Goal: Task Accomplishment & Management: Manage account settings

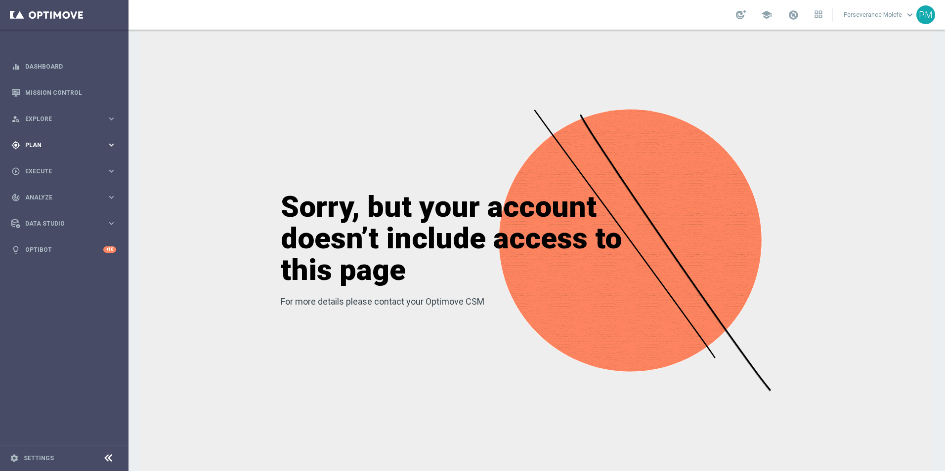
click at [100, 144] on span "Plan" at bounding box center [66, 145] width 82 height 6
click at [59, 197] on span "Templates" at bounding box center [61, 195] width 71 height 6
click at [50, 210] on link "Optimail" at bounding box center [67, 210] width 72 height 8
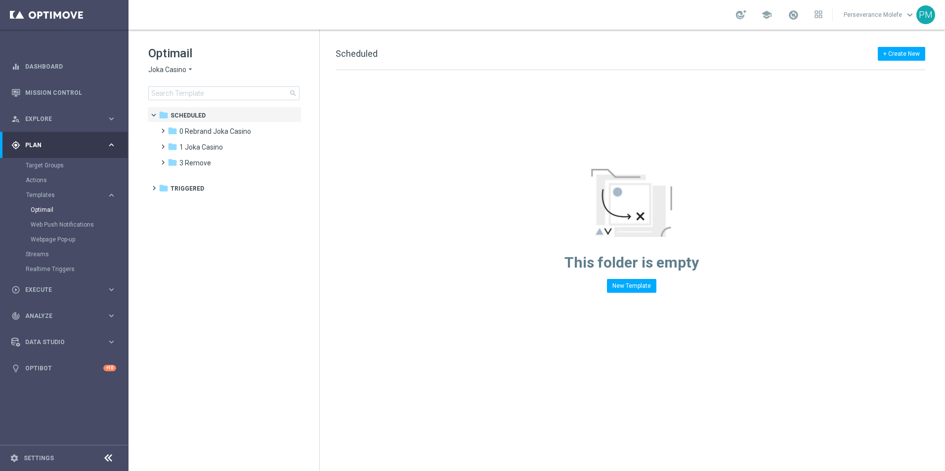
click at [172, 78] on div "Optimail Joka Casino arrow_drop_down × Joka Casino search" at bounding box center [233, 72] width 171 height 55
click at [170, 72] on span "Joka Casino" at bounding box center [167, 69] width 38 height 9
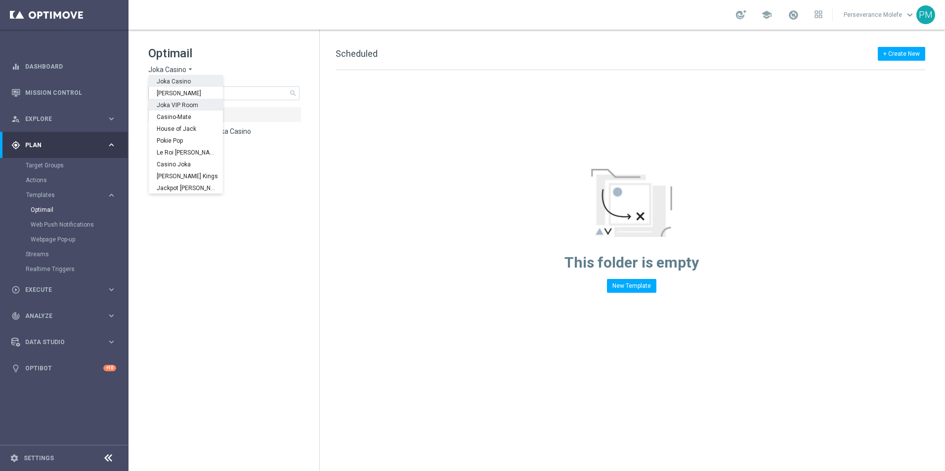
click at [0, 0] on span "Joka VIP Room" at bounding box center [0, 0] width 0 height 0
click at [187, 129] on span "1 Daily" at bounding box center [189, 131] width 20 height 9
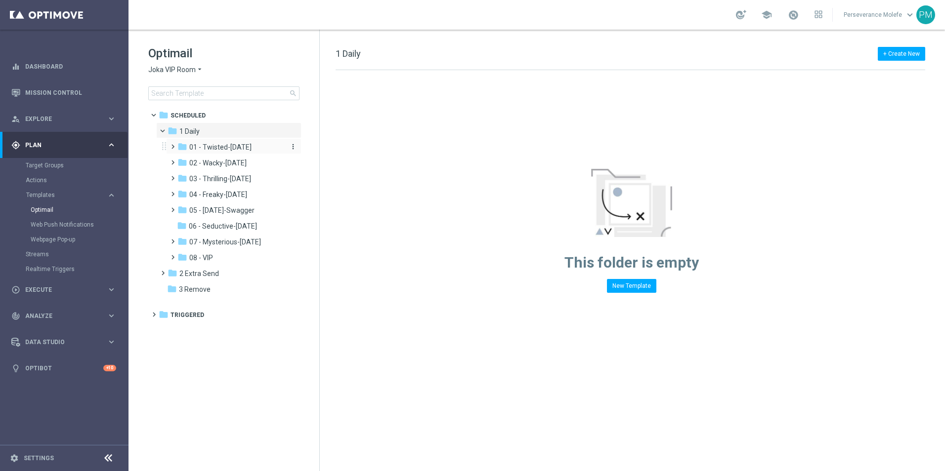
click at [208, 146] on span "01 - Twisted-[DATE]" at bounding box center [220, 147] width 62 height 9
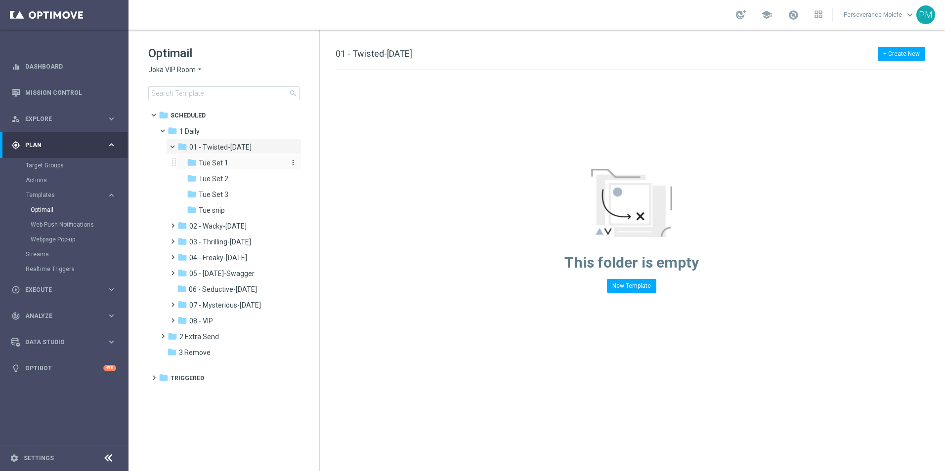
click at [205, 166] on span "Tue Set 1" at bounding box center [214, 163] width 30 height 9
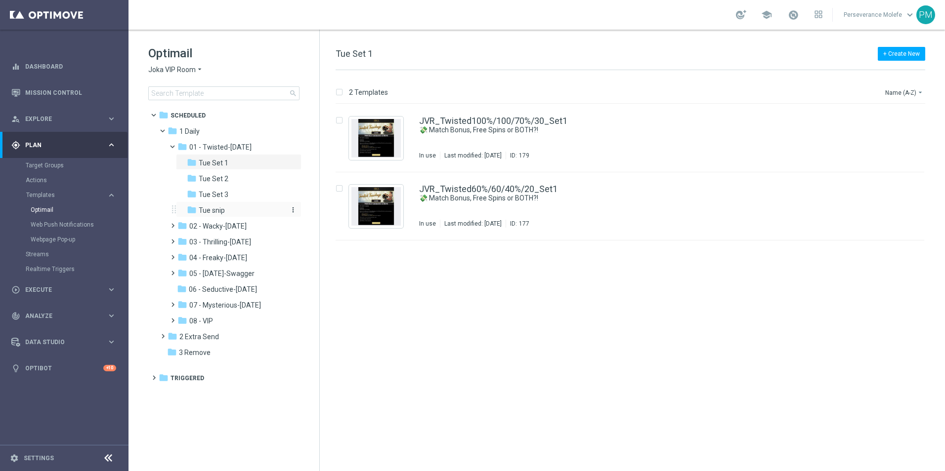
click at [228, 215] on div "folder Tue snip" at bounding box center [235, 210] width 97 height 11
click at [225, 240] on span "03 - Thrilling-[DATE]" at bounding box center [220, 242] width 62 height 9
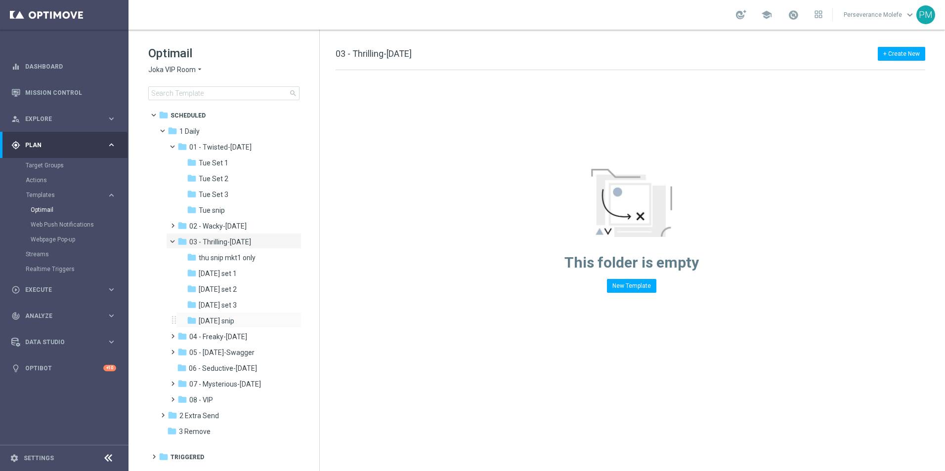
click at [226, 315] on div "folder [DATE] snip more_vert" at bounding box center [238, 320] width 125 height 16
click at [227, 318] on span "[DATE] snip" at bounding box center [217, 321] width 36 height 9
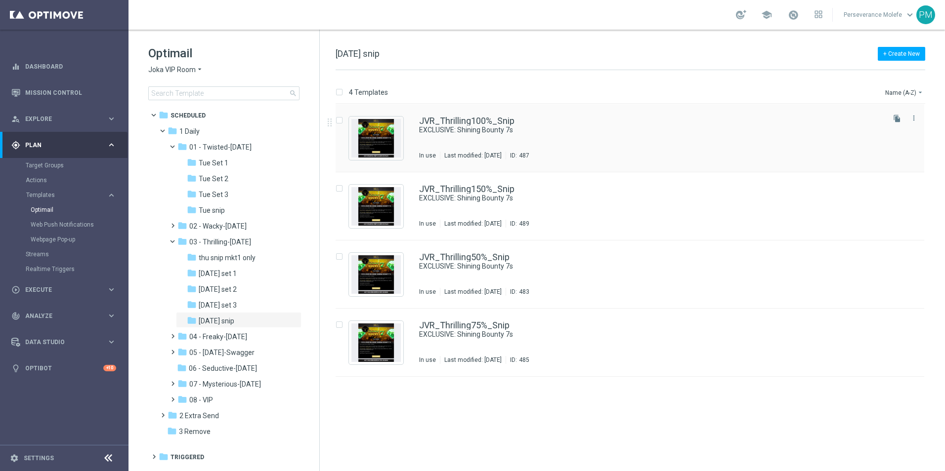
click at [416, 120] on div "JVR_Thrilling100%_Snip EXCLUSIVE: Shining Bounty 7s In use Last modified: [DATE…" at bounding box center [629, 138] width 588 height 68
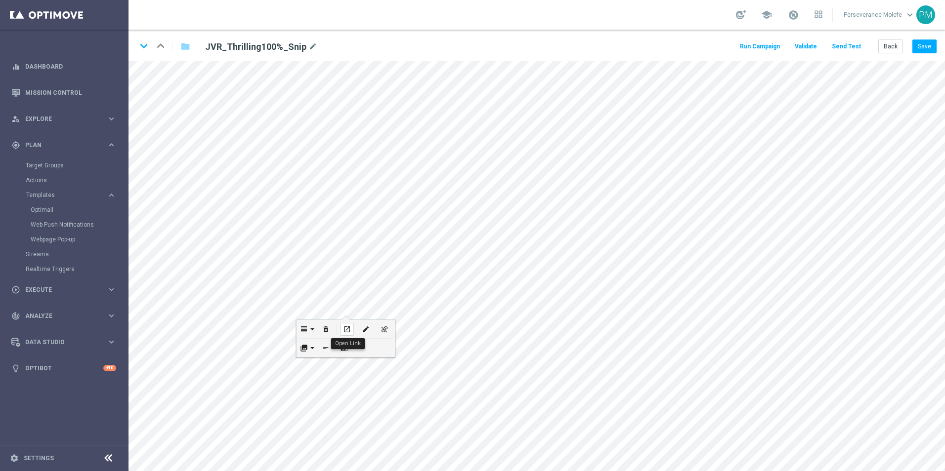
click at [349, 325] on div "open_in_new" at bounding box center [347, 329] width 14 height 13
click at [893, 46] on button "Back" at bounding box center [890, 47] width 25 height 14
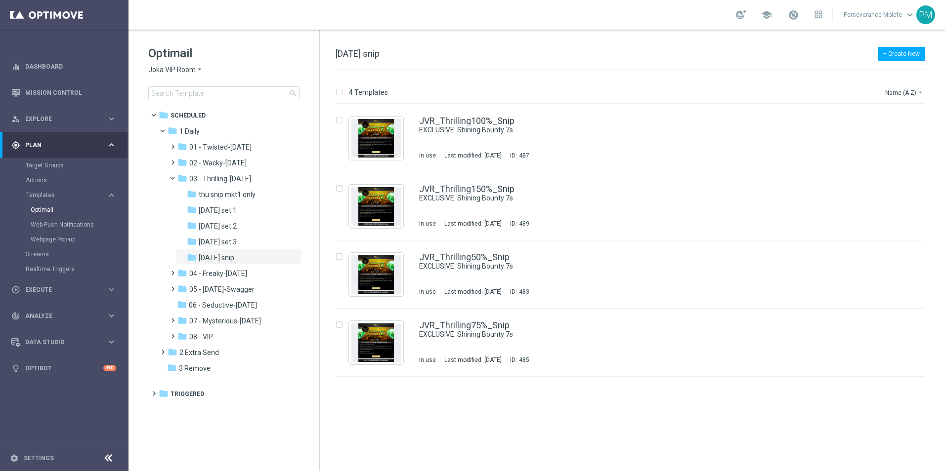
click at [203, 71] on icon "arrow_drop_down" at bounding box center [200, 69] width 8 height 9
click at [0, 0] on span "Casino-Mate" at bounding box center [0, 0] width 0 height 0
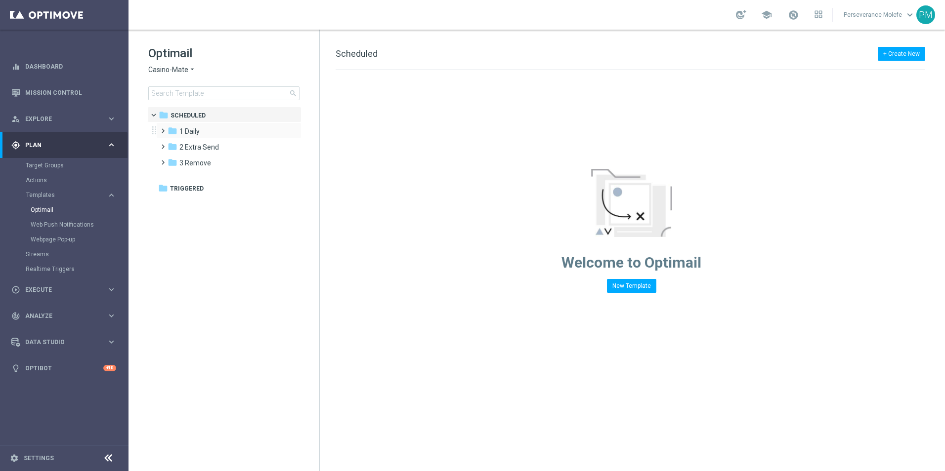
click at [214, 137] on div "folder 1 Daily more_vert" at bounding box center [228, 131] width 145 height 16
click at [211, 134] on div "folder 1 Daily" at bounding box center [224, 131] width 114 height 11
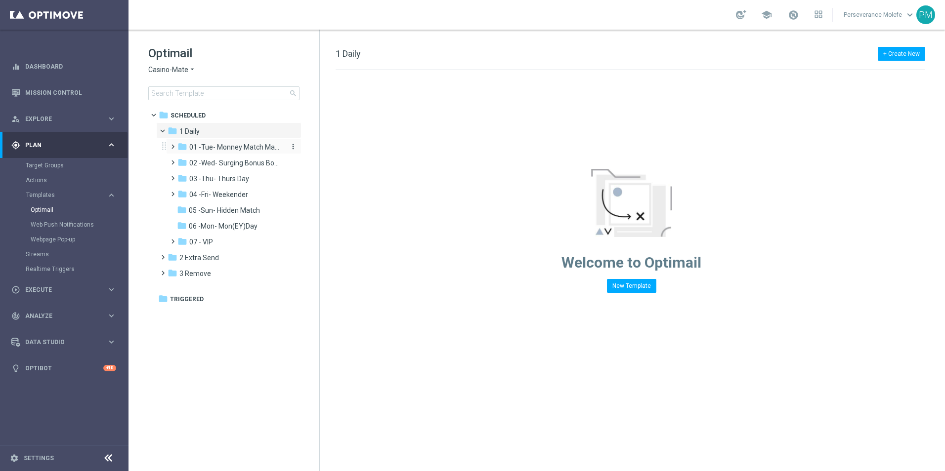
click at [228, 146] on span "01 -Tue- Monney Match Maker" at bounding box center [235, 147] width 93 height 9
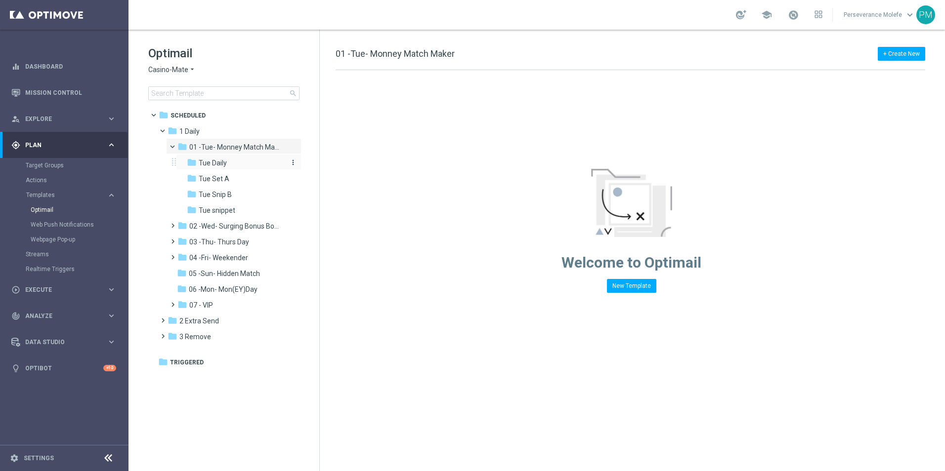
click at [233, 164] on div "folder Tue Daily" at bounding box center [235, 163] width 97 height 11
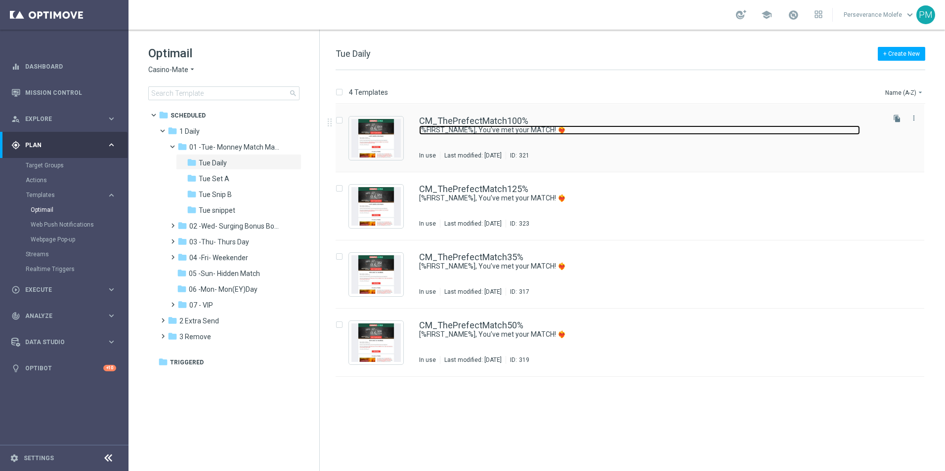
click at [467, 126] on link "[%FIRST_NAME%], You’ve met your MATCH! ❤️‍🔥" at bounding box center [639, 129] width 441 height 9
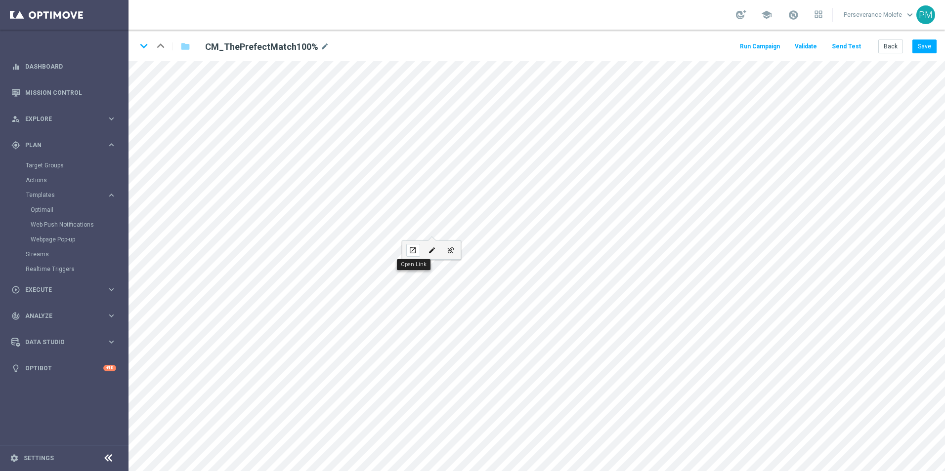
click at [412, 249] on icon "open_in_new" at bounding box center [412, 251] width 7 height 8
click at [896, 50] on button "Back" at bounding box center [890, 47] width 25 height 14
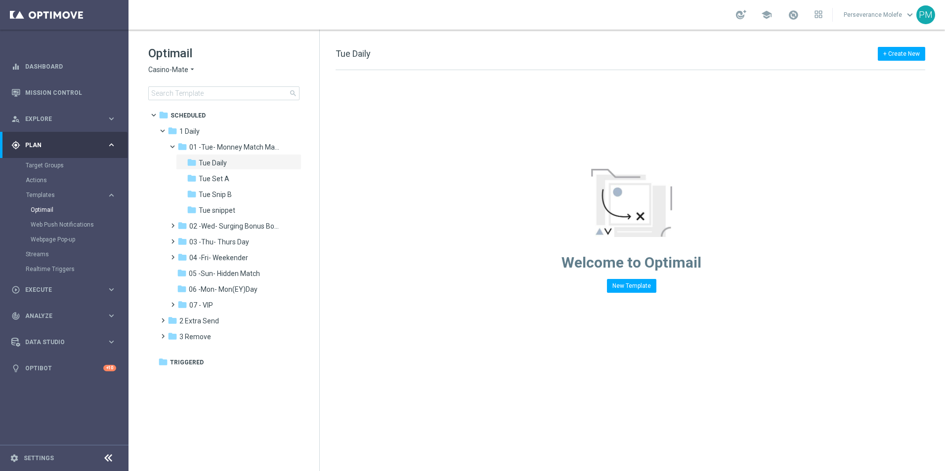
click at [180, 73] on span "Casino-Mate" at bounding box center [168, 69] width 40 height 9
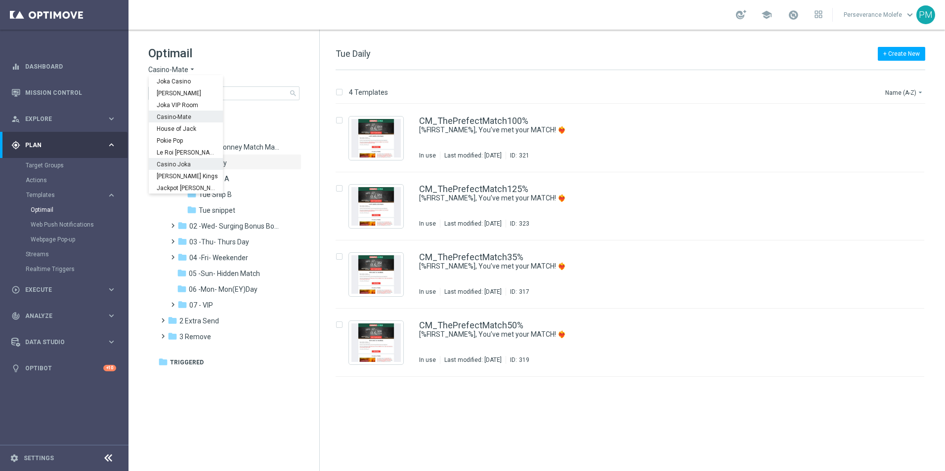
click at [186, 161] on div "Casino Joka" at bounding box center [186, 164] width 74 height 12
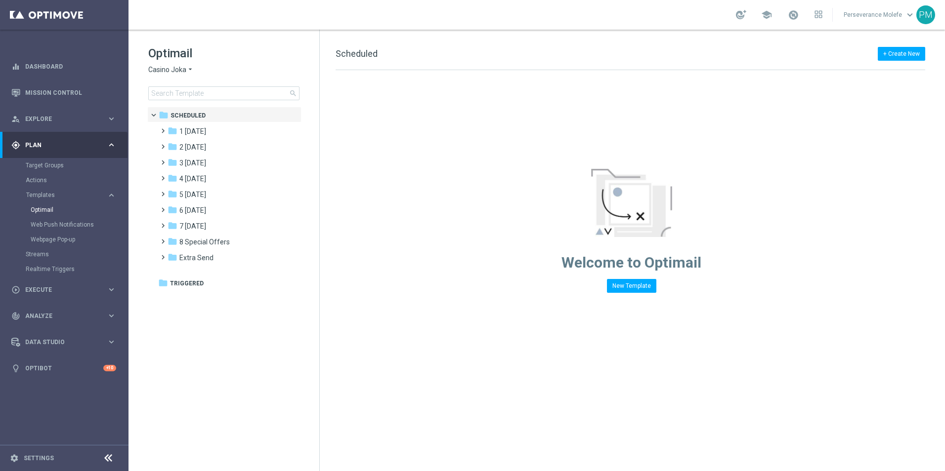
click at [184, 70] on span "Casino Joka" at bounding box center [167, 69] width 38 height 9
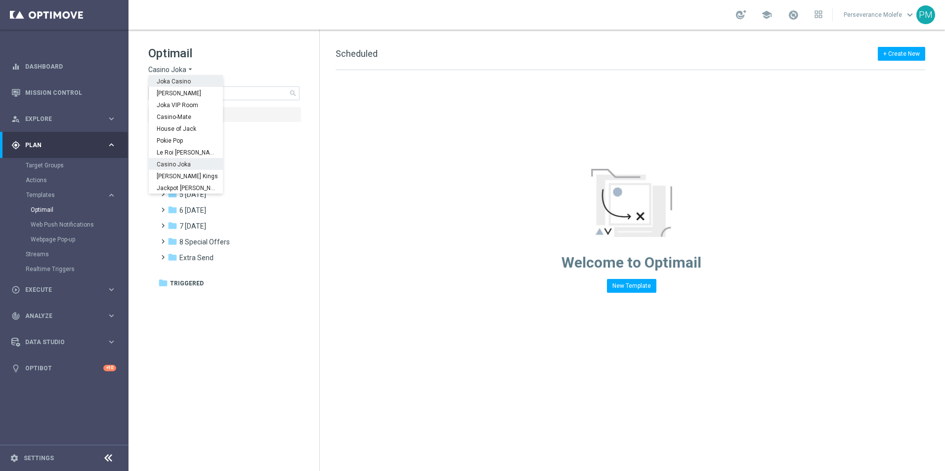
click at [0, 0] on span "Joka Casino" at bounding box center [0, 0] width 0 height 0
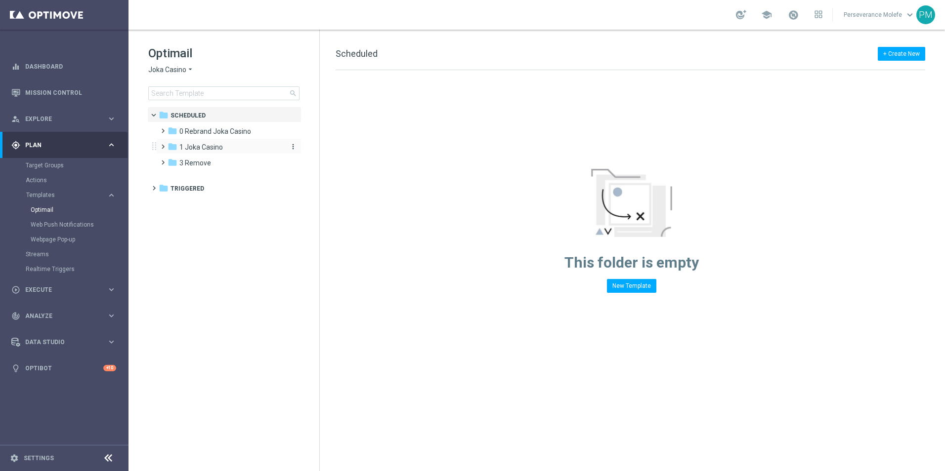
click at [216, 142] on div "folder 1 Joka Casino" at bounding box center [224, 147] width 114 height 11
click at [219, 134] on span "0 Rebrand Joka Casino" at bounding box center [215, 131] width 72 height 9
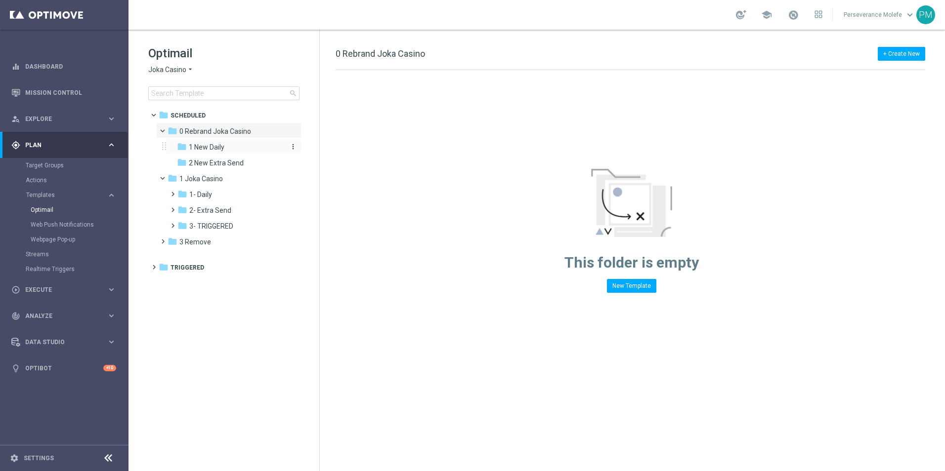
click at [219, 144] on span "1 New Daily" at bounding box center [207, 147] width 36 height 9
click at [213, 170] on div "folder 1 Joka Casino more_vert" at bounding box center [228, 178] width 145 height 16
click at [212, 166] on span "2 New Extra Send" at bounding box center [216, 163] width 55 height 9
click at [210, 194] on span "1- Daily" at bounding box center [200, 194] width 23 height 9
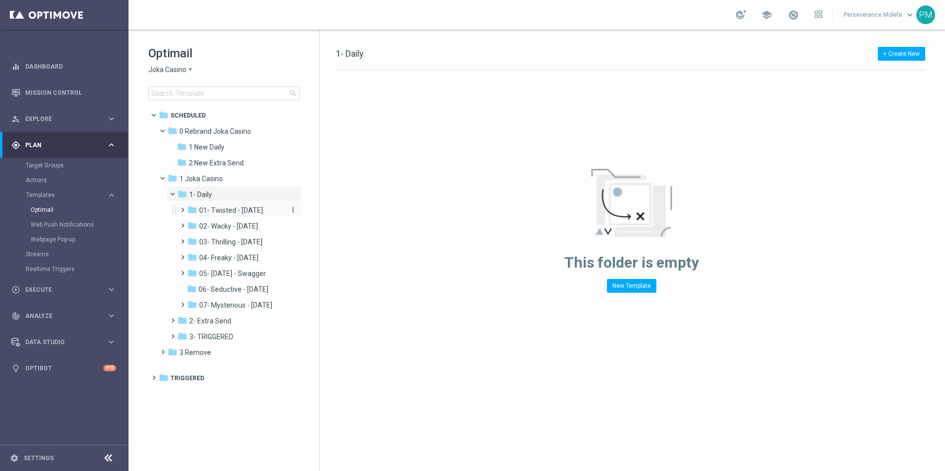
click at [220, 211] on span "01- Twisted - [DATE]" at bounding box center [231, 210] width 64 height 9
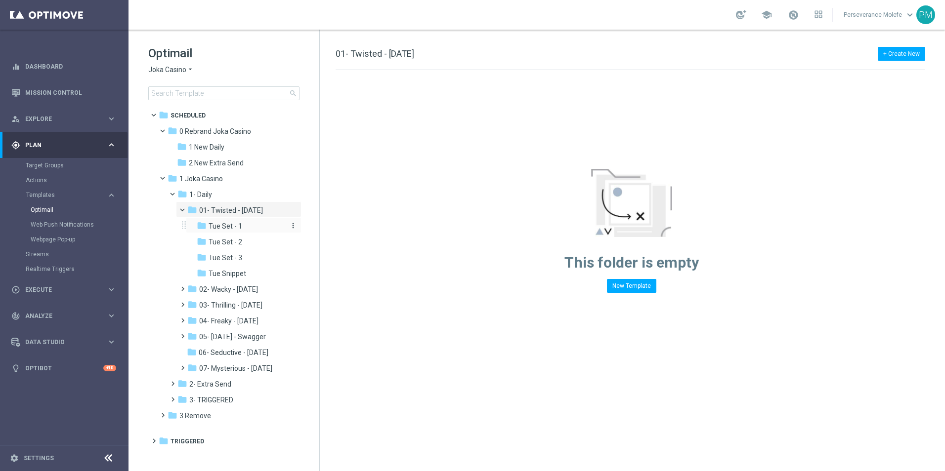
click at [225, 224] on span "Tue Set - 1" at bounding box center [225, 226] width 34 height 9
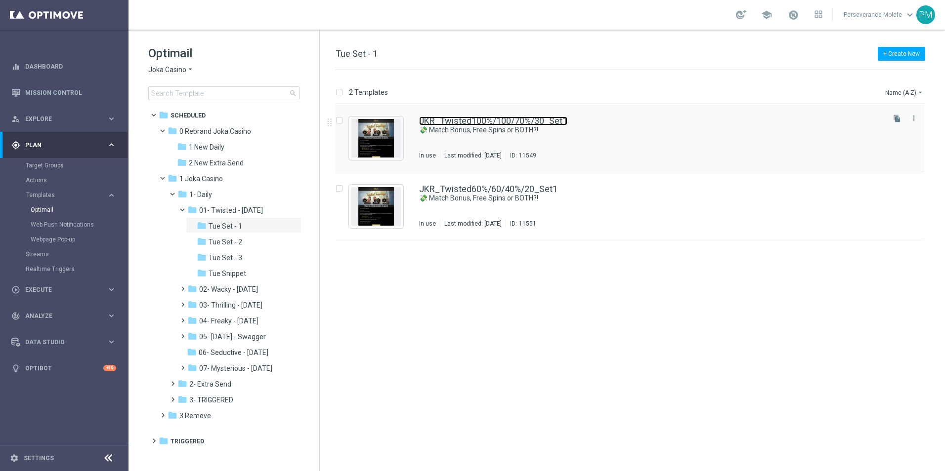
click at [439, 119] on link "JKR_Twisted100%/100/70%/30_Set1" at bounding box center [493, 121] width 148 height 9
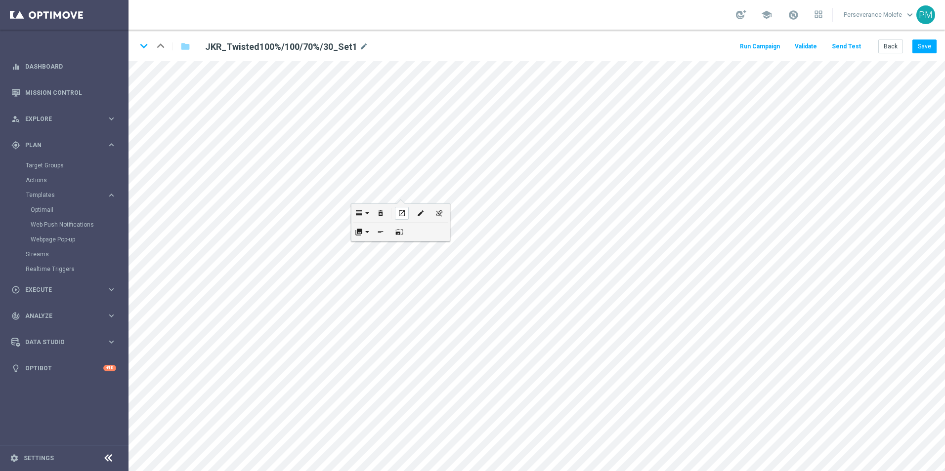
click at [400, 211] on icon "open_in_new" at bounding box center [401, 213] width 7 height 8
click at [883, 41] on button "Back" at bounding box center [890, 47] width 25 height 14
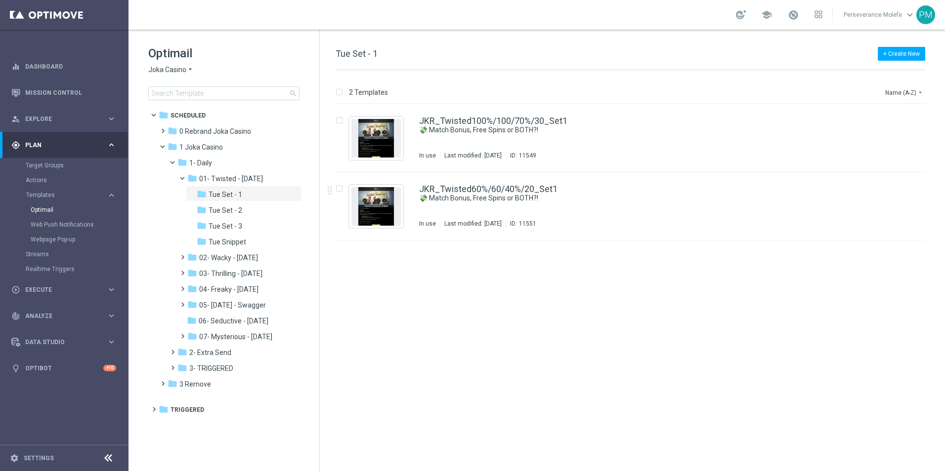
click at [174, 69] on span "Joka Casino" at bounding box center [167, 69] width 38 height 9
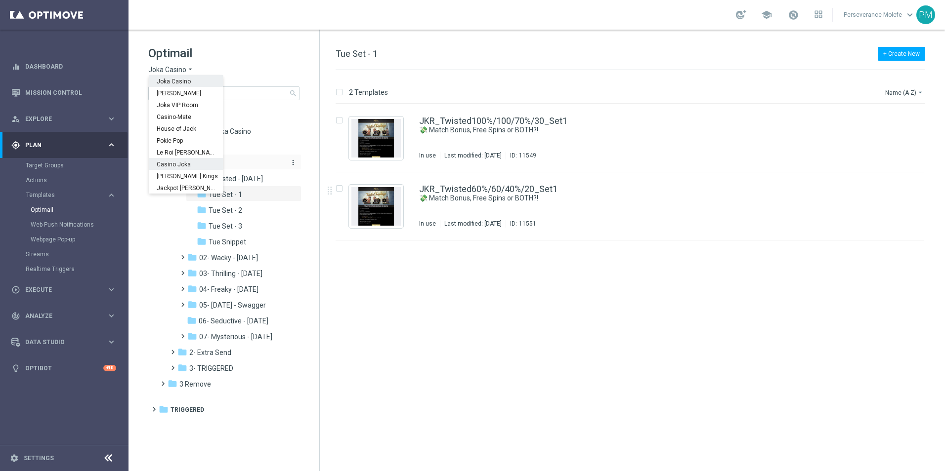
click at [0, 0] on span "Casino Joka" at bounding box center [0, 0] width 0 height 0
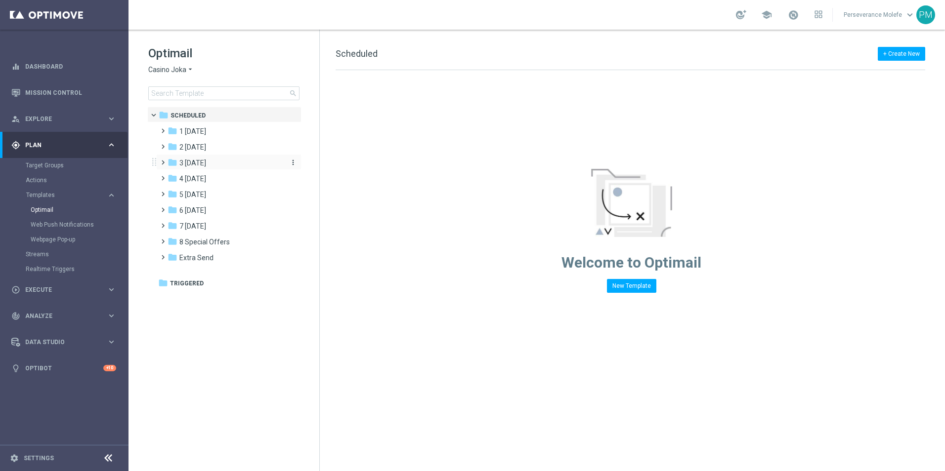
click at [202, 162] on span "3 [DATE]" at bounding box center [192, 163] width 27 height 9
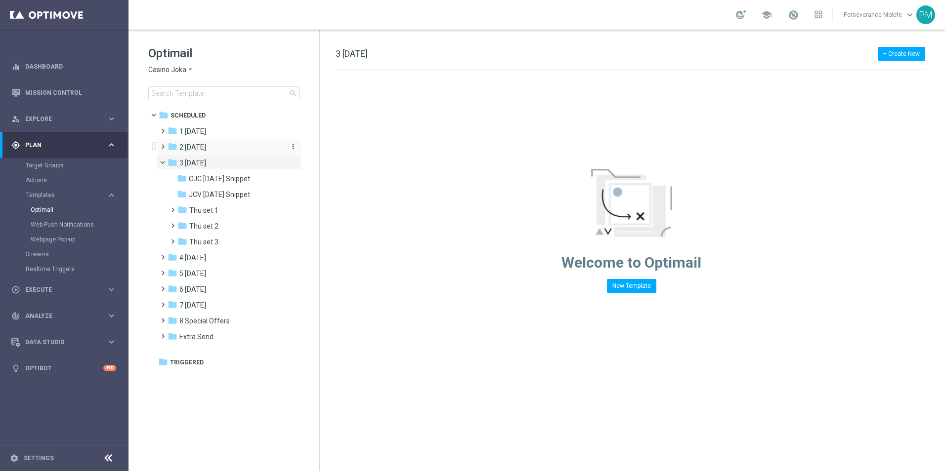
click at [206, 150] on span "2 [DATE]" at bounding box center [192, 147] width 27 height 9
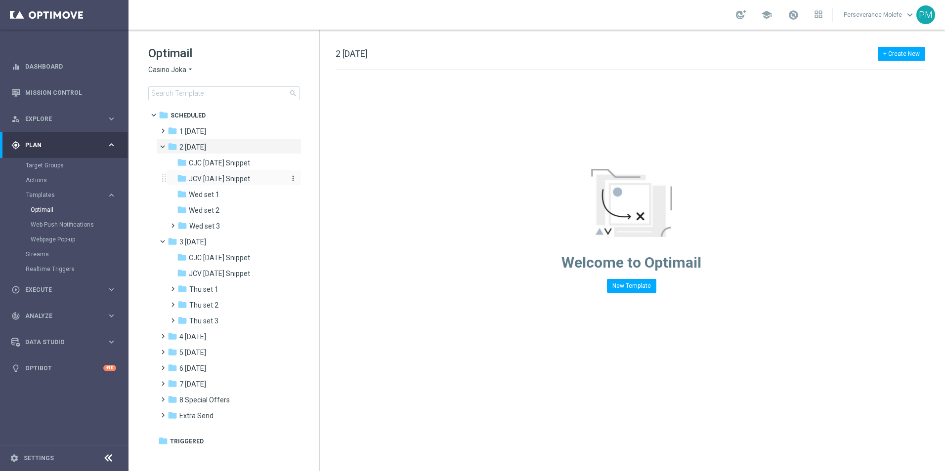
click at [209, 175] on span "JCV [DATE] Snippet" at bounding box center [219, 178] width 61 height 9
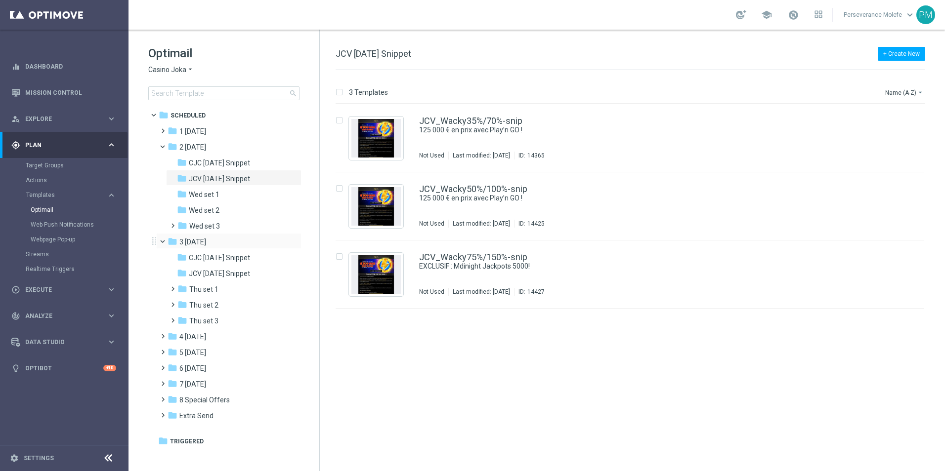
click at [166, 240] on span at bounding box center [167, 239] width 4 height 4
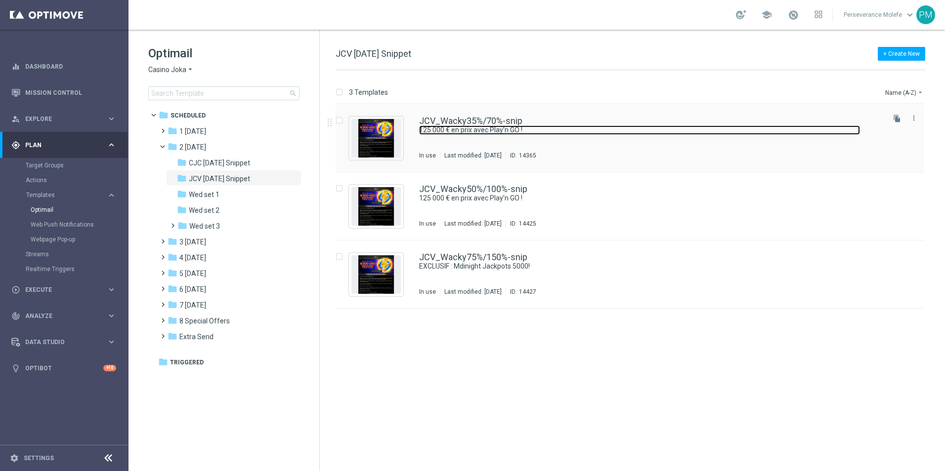
click at [470, 126] on link "125 000 € en prix avec Play’n GO !" at bounding box center [639, 129] width 441 height 9
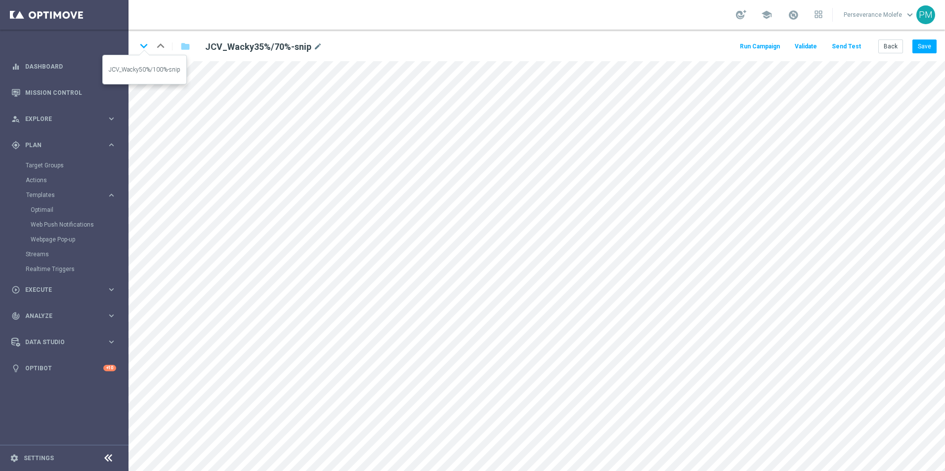
click at [142, 51] on icon "keyboard_arrow_down" at bounding box center [143, 46] width 15 height 15
click at [144, 50] on icon "keyboard_arrow_down" at bounding box center [143, 46] width 15 height 15
click at [883, 46] on button "Back" at bounding box center [890, 47] width 25 height 14
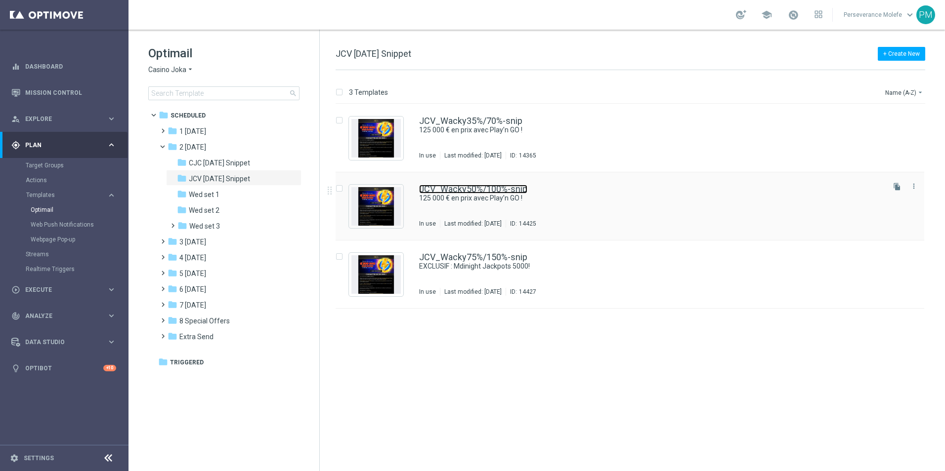
click at [505, 189] on link "JCV_Wacky50%/100%-snip" at bounding box center [473, 189] width 108 height 9
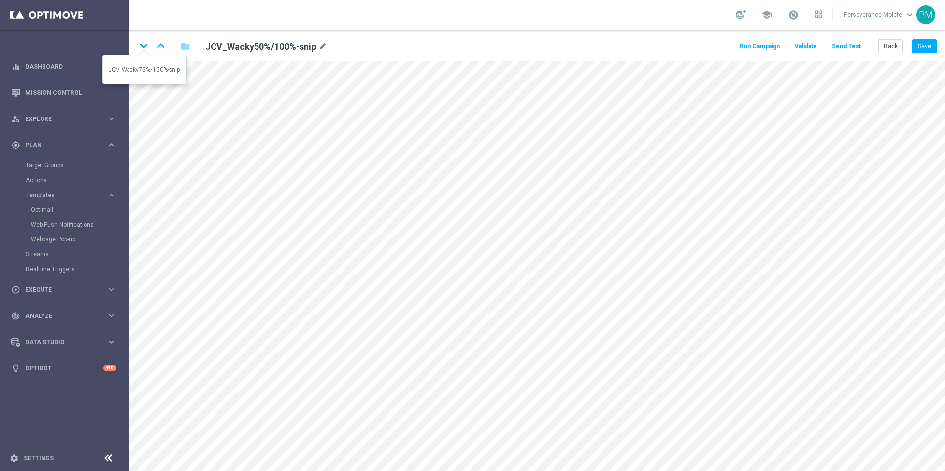
click at [148, 49] on icon "keyboard_arrow_down" at bounding box center [143, 46] width 15 height 15
click at [920, 47] on button "Save" at bounding box center [924, 47] width 24 height 14
click at [896, 47] on button "Back" at bounding box center [890, 47] width 25 height 14
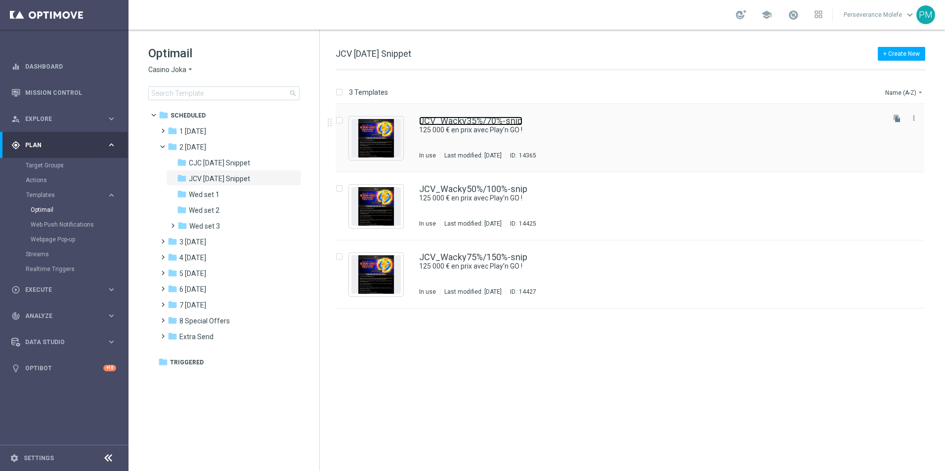
click at [496, 119] on link "JCV_Wacky35%/70%-snip" at bounding box center [470, 121] width 103 height 9
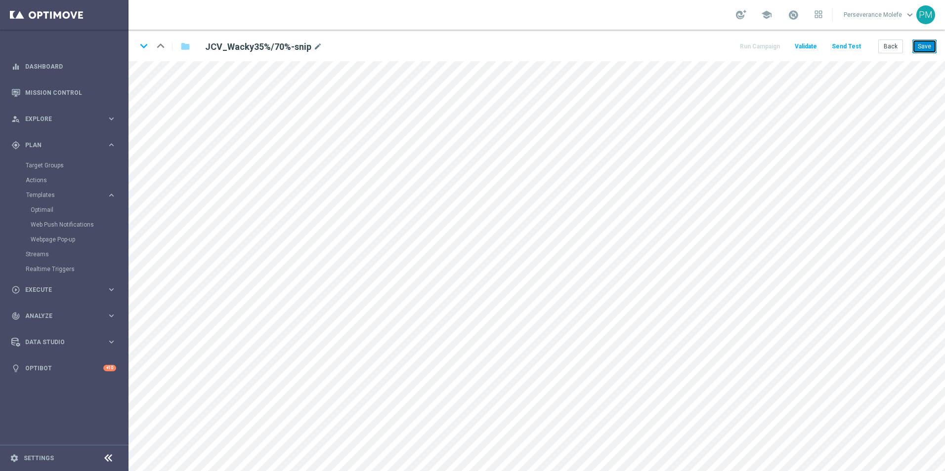
click at [931, 44] on button "Save" at bounding box center [924, 47] width 24 height 14
click at [920, 49] on button "Save" at bounding box center [924, 47] width 24 height 14
click at [143, 50] on icon "keyboard_arrow_down" at bounding box center [143, 46] width 15 height 15
click at [914, 51] on button "Save" at bounding box center [924, 47] width 24 height 14
click at [139, 47] on icon "keyboard_arrow_down" at bounding box center [143, 46] width 15 height 15
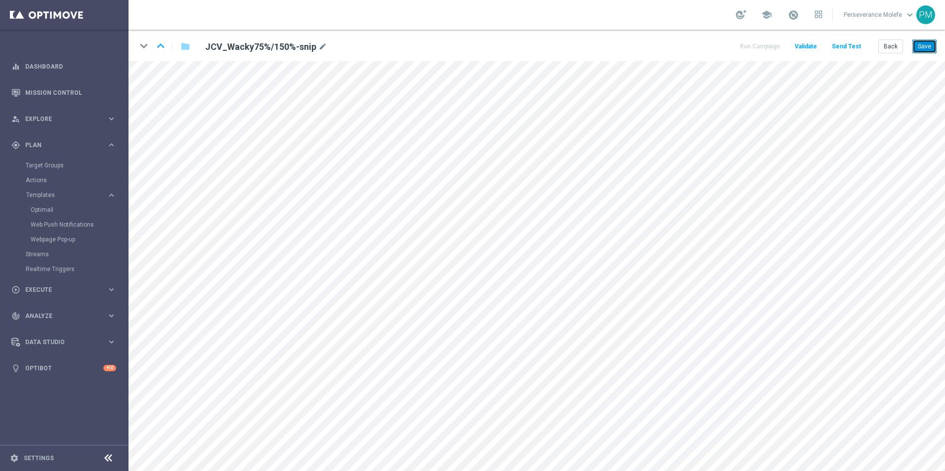
click at [928, 47] on button "Save" at bounding box center [924, 47] width 24 height 14
click at [890, 51] on button "Back" at bounding box center [890, 47] width 25 height 14
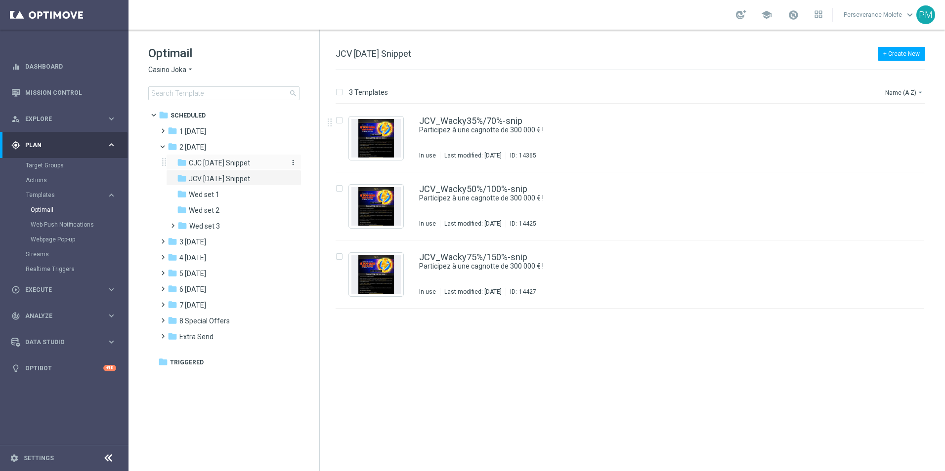
click at [232, 162] on span "CJC [DATE] Snippet" at bounding box center [219, 163] width 61 height 9
click at [468, 190] on link "CJC_Wacky50%/100%-snip" at bounding box center [473, 189] width 109 height 9
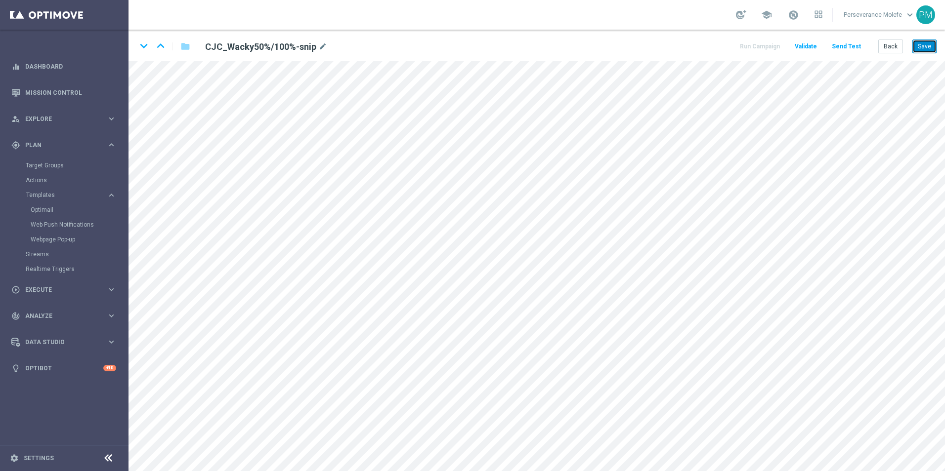
click at [918, 49] on button "Save" at bounding box center [924, 47] width 24 height 14
click at [160, 46] on icon "keyboard_arrow_up" at bounding box center [160, 46] width 15 height 15
click at [920, 46] on button "Save" at bounding box center [924, 47] width 24 height 14
click at [887, 43] on button "Back" at bounding box center [890, 47] width 25 height 14
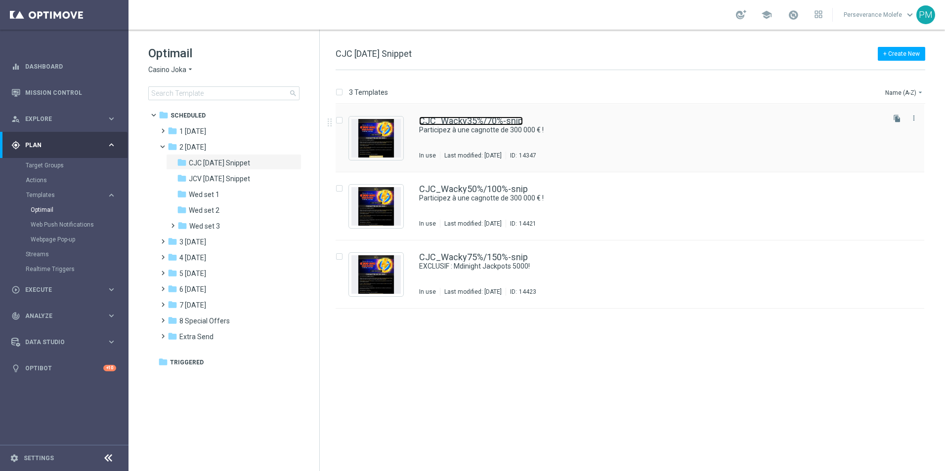
click at [485, 118] on link "CJC_Wacky35%/70%-snip" at bounding box center [471, 121] width 104 height 9
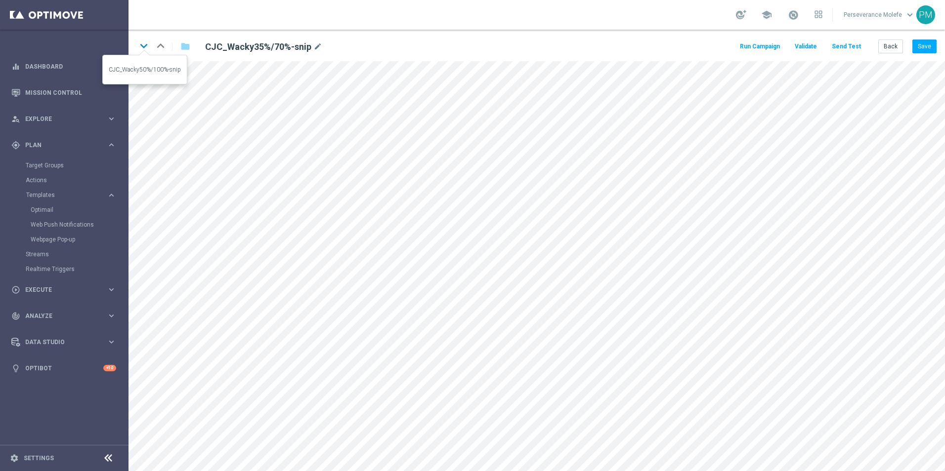
click at [139, 46] on icon "keyboard_arrow_down" at bounding box center [143, 46] width 15 height 15
click at [158, 47] on icon "keyboard_arrow_up" at bounding box center [160, 46] width 15 height 15
click at [927, 53] on button "Save" at bounding box center [924, 47] width 24 height 14
click at [145, 45] on icon "keyboard_arrow_down" at bounding box center [143, 46] width 15 height 15
click at [162, 44] on icon "keyboard_arrow_up" at bounding box center [160, 46] width 15 height 15
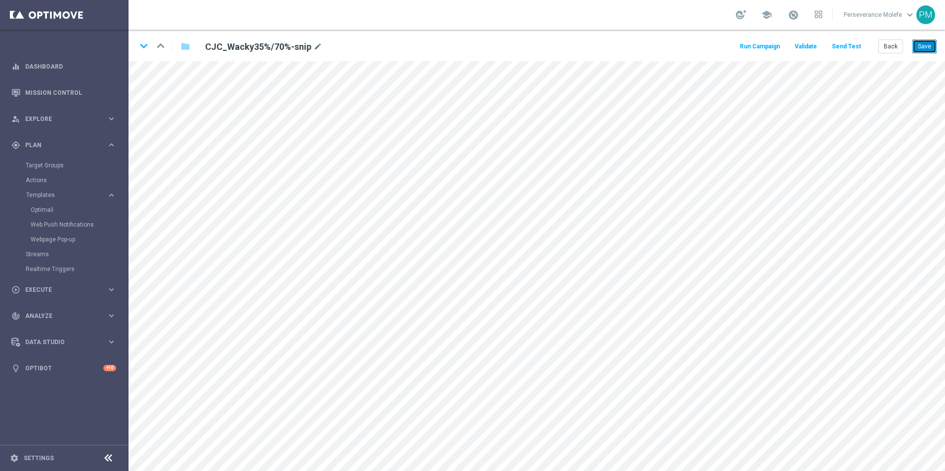
click at [922, 47] on button "Save" at bounding box center [924, 47] width 24 height 14
click at [146, 47] on icon "keyboard_arrow_down" at bounding box center [143, 46] width 15 height 15
click at [925, 48] on button "Save" at bounding box center [924, 47] width 24 height 14
click at [898, 48] on button "Back" at bounding box center [890, 47] width 25 height 14
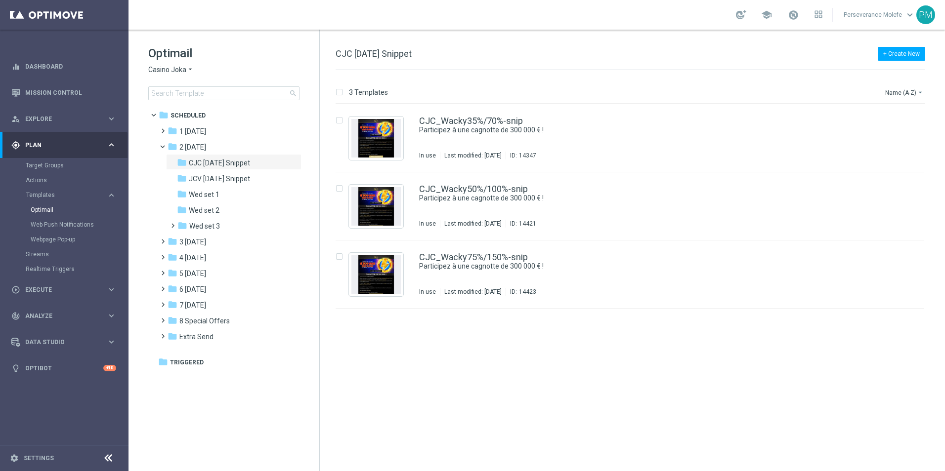
click at [187, 72] on icon "arrow_drop_down" at bounding box center [190, 69] width 8 height 9
click at [0, 0] on span "Le Roi [PERSON_NAME]" at bounding box center [0, 0] width 0 height 0
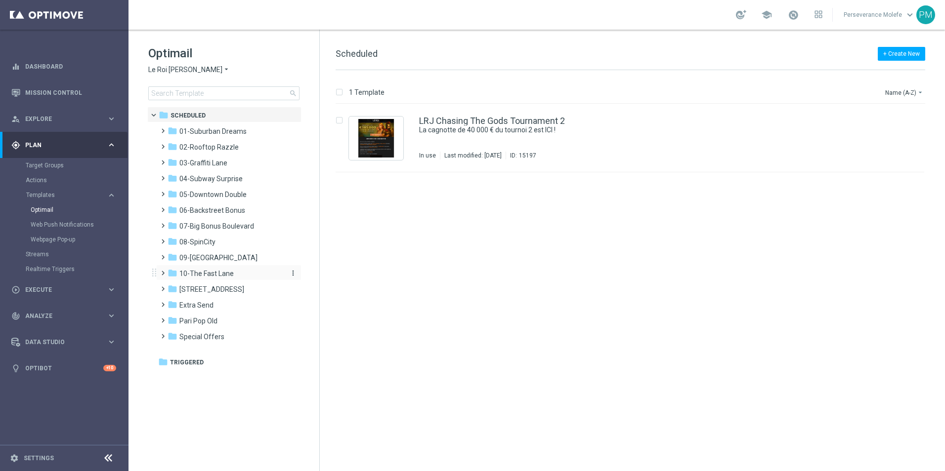
click at [227, 273] on span "10-The Fast Lane" at bounding box center [206, 273] width 54 height 9
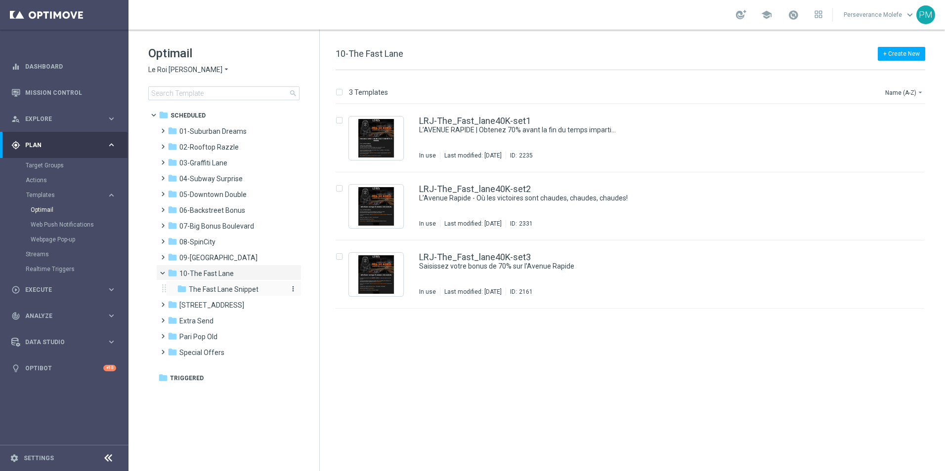
click at [233, 288] on span "The Fast Lane Snippet" at bounding box center [224, 289] width 70 height 9
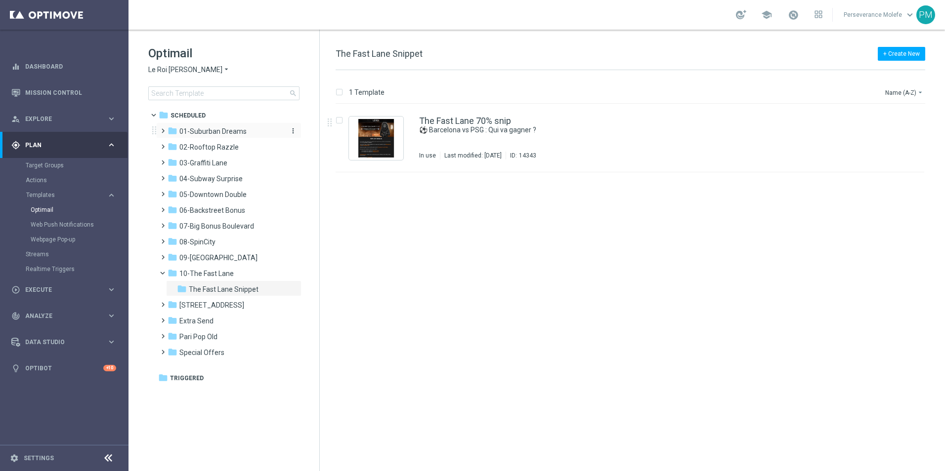
click at [218, 134] on span "01-Suburban Dreams" at bounding box center [212, 131] width 67 height 9
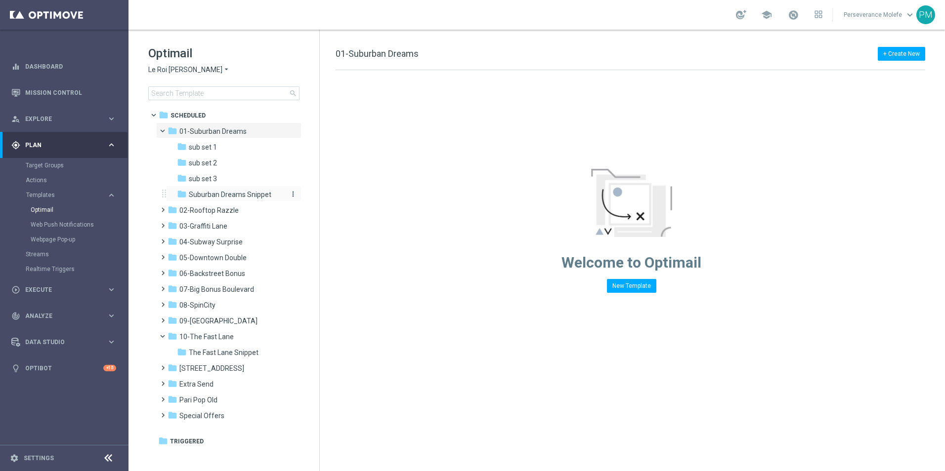
click at [233, 196] on span "Suburban Dreams Snippet" at bounding box center [230, 194] width 83 height 9
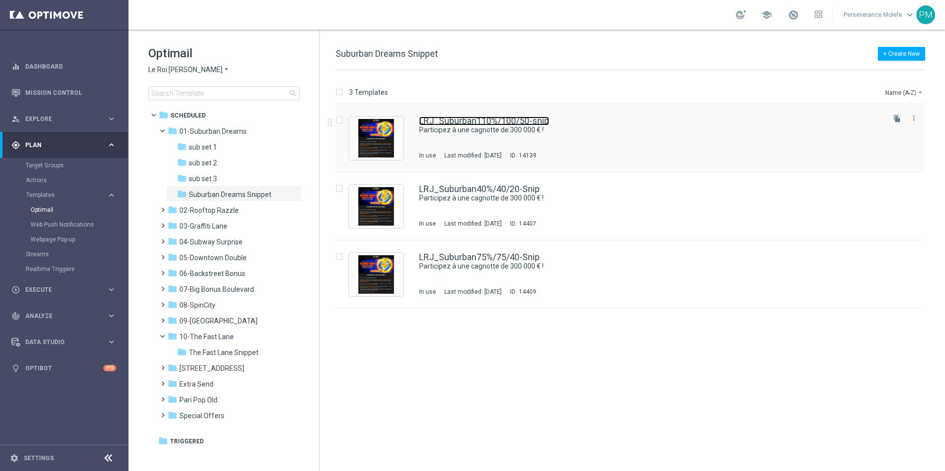
click at [477, 124] on link "LRJ_Suburban110%/100/50-snip" at bounding box center [484, 121] width 130 height 9
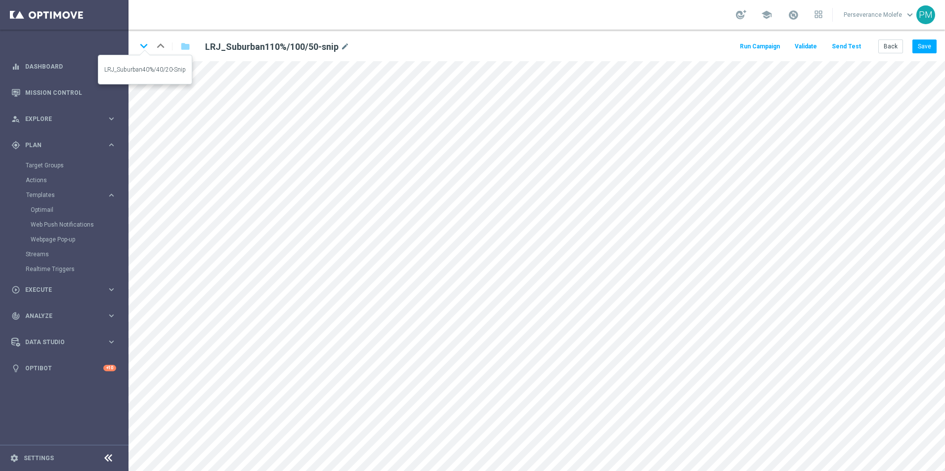
click at [142, 46] on icon "keyboard_arrow_down" at bounding box center [143, 46] width 15 height 15
click at [916, 50] on button "Save" at bounding box center [924, 47] width 24 height 14
click at [144, 44] on icon "keyboard_arrow_down" at bounding box center [143, 46] width 15 height 15
click at [929, 49] on button "Save" at bounding box center [924, 47] width 24 height 14
click at [164, 47] on icon "keyboard_arrow_up" at bounding box center [160, 46] width 15 height 15
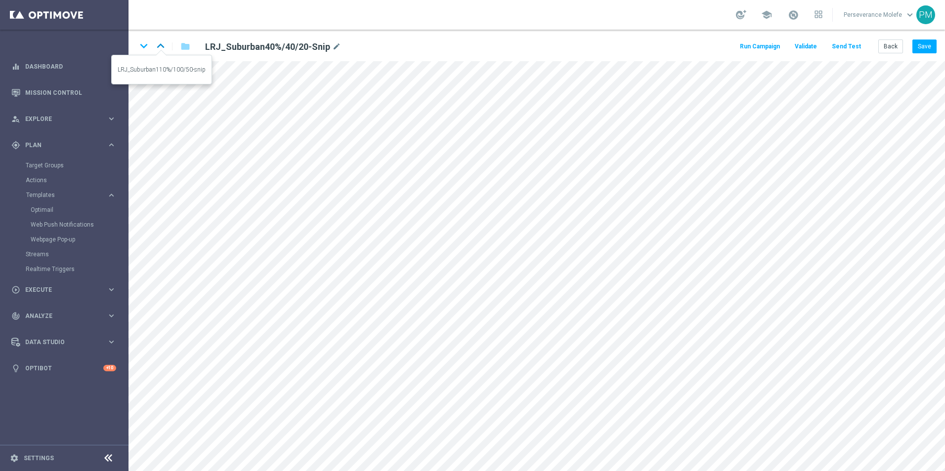
click at [159, 47] on icon "keyboard_arrow_up" at bounding box center [160, 46] width 15 height 15
click at [891, 43] on button "Back" at bounding box center [890, 47] width 25 height 14
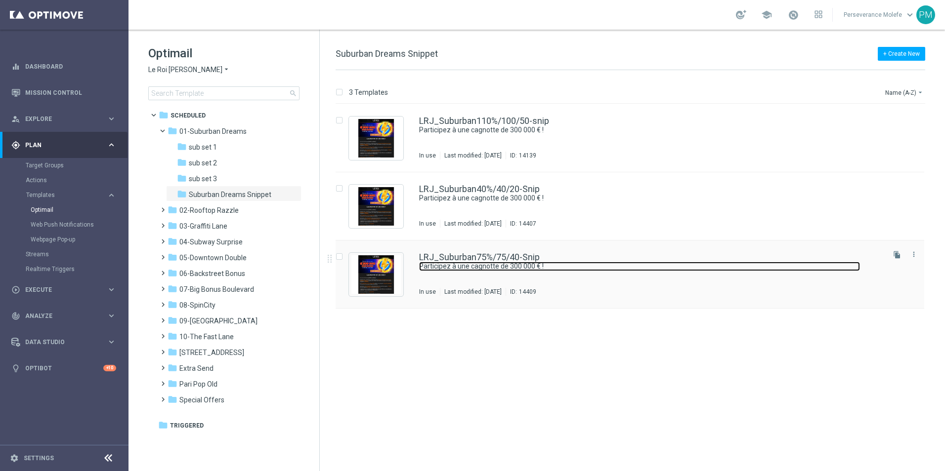
click at [453, 264] on link "Participez à une cagnotte de 300 000 € !" at bounding box center [639, 266] width 441 height 9
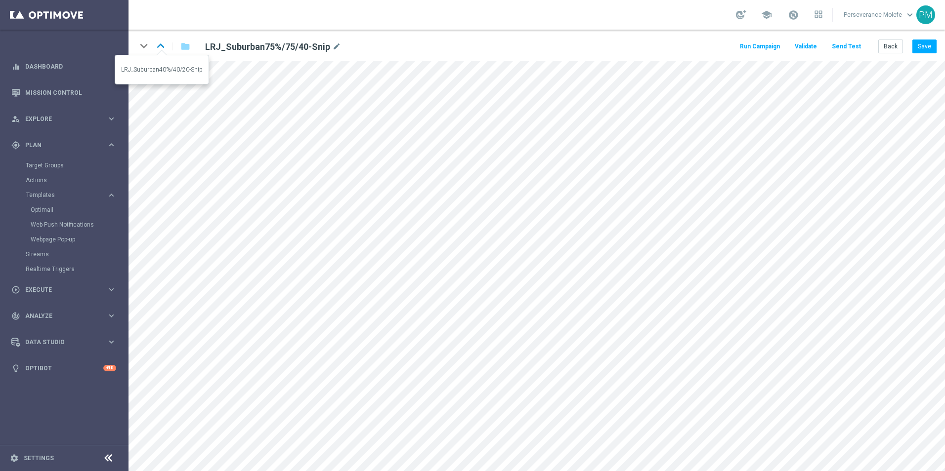
click at [163, 50] on icon "keyboard_arrow_up" at bounding box center [160, 46] width 15 height 15
click at [165, 54] on div "keyboard_arrow_down keyboard_arrow_up folder LRJ_Suburban40%/40/20-Snip mode_ed…" at bounding box center [536, 46] width 816 height 32
click at [161, 52] on icon "keyboard_arrow_up" at bounding box center [160, 46] width 15 height 15
click at [921, 45] on button "Save" at bounding box center [924, 47] width 24 height 14
click at [900, 48] on button "Back" at bounding box center [890, 47] width 25 height 14
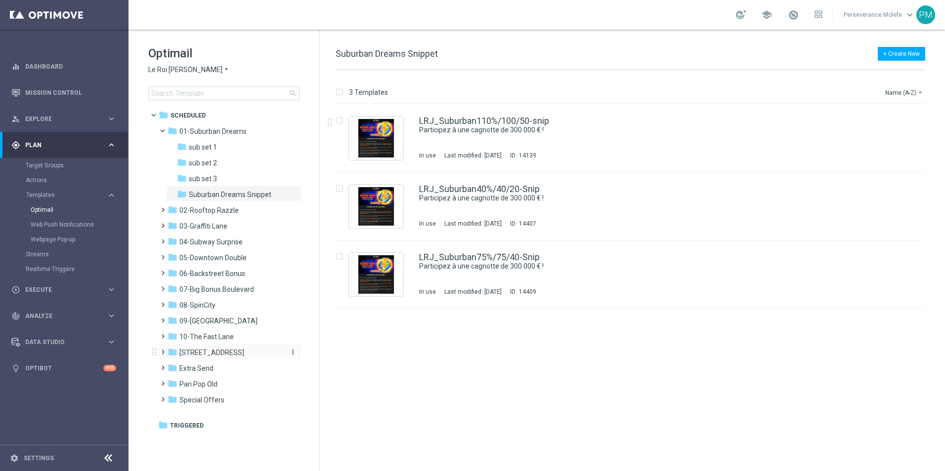
click at [222, 354] on span "[STREET_ADDRESS]" at bounding box center [211, 352] width 65 height 9
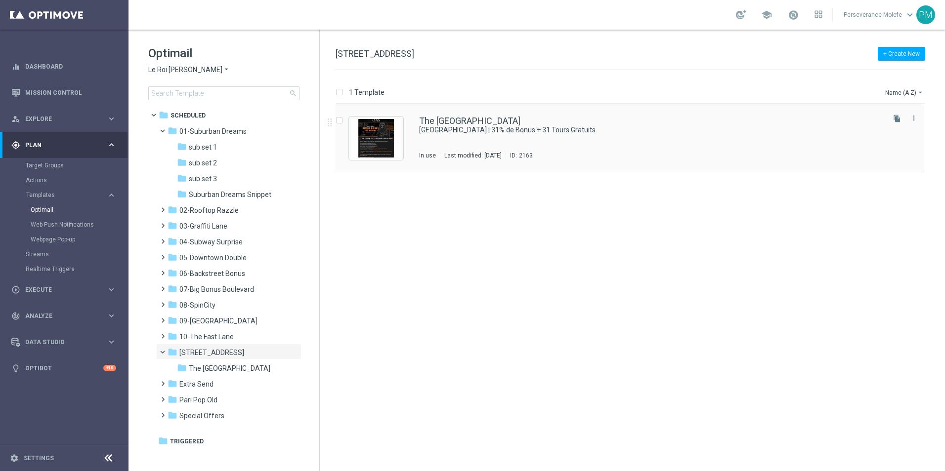
click at [454, 115] on div "The [GEOGRAPHIC_DATA] [GEOGRAPHIC_DATA] | 31% de Bonus + 31 Tours Gratuits In u…" at bounding box center [629, 138] width 588 height 68
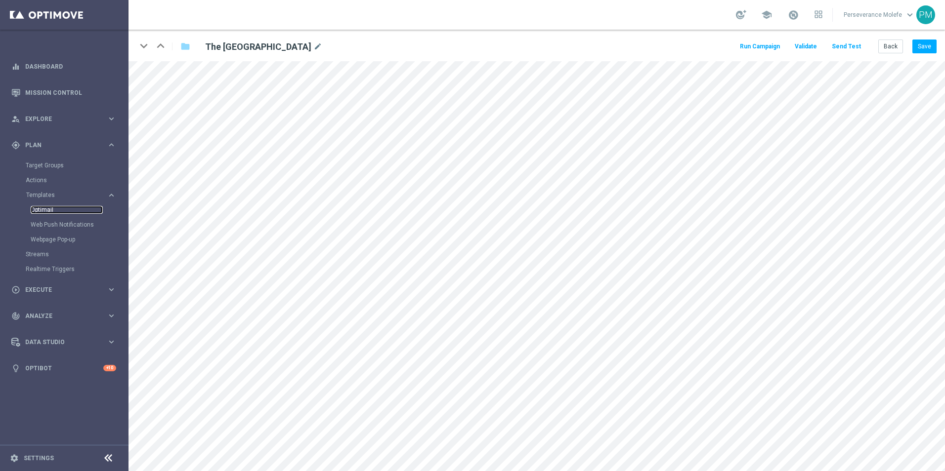
click at [48, 207] on link "Optimail" at bounding box center [67, 210] width 72 height 8
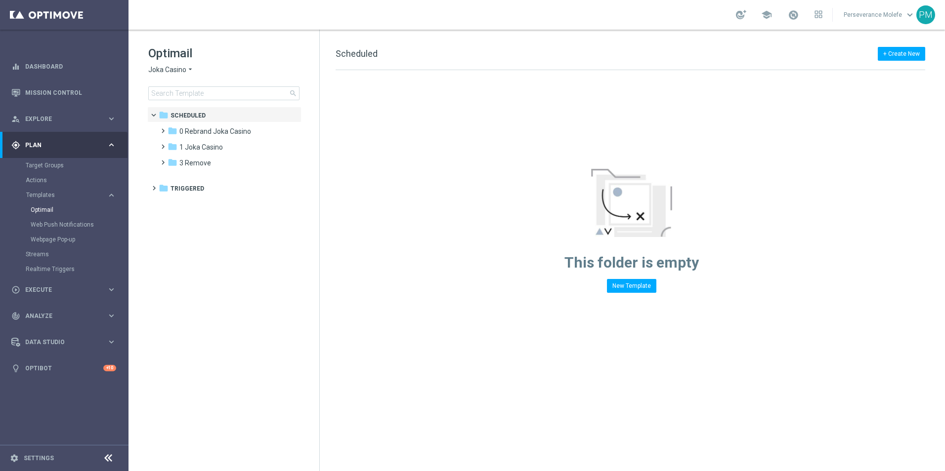
click at [166, 75] on div "Optimail Joka Casino arrow_drop_down × Joka Casino search" at bounding box center [233, 72] width 171 height 55
click at [166, 72] on span "Joka Casino" at bounding box center [167, 69] width 38 height 9
click at [179, 147] on div "Le Roi [PERSON_NAME]" at bounding box center [186, 152] width 74 height 12
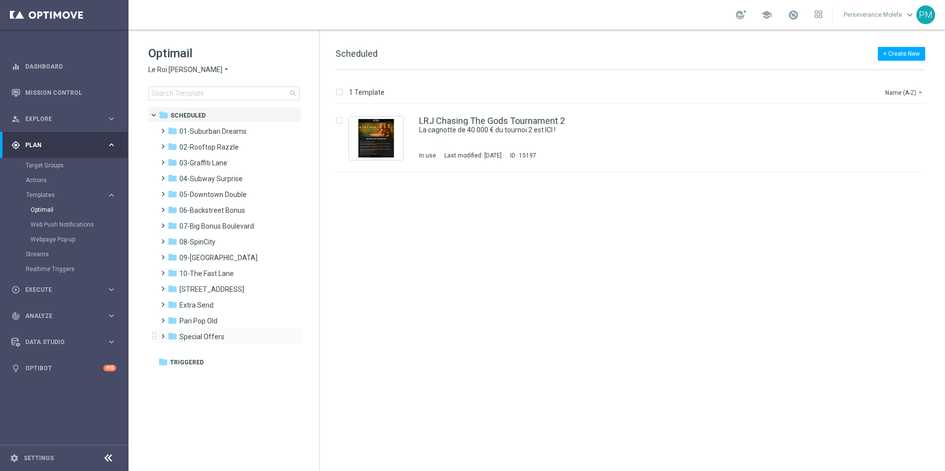
click at [194, 330] on div "folder Special Offers more_vert" at bounding box center [228, 336] width 145 height 16
click at [197, 307] on span "Extra Send" at bounding box center [196, 305] width 34 height 9
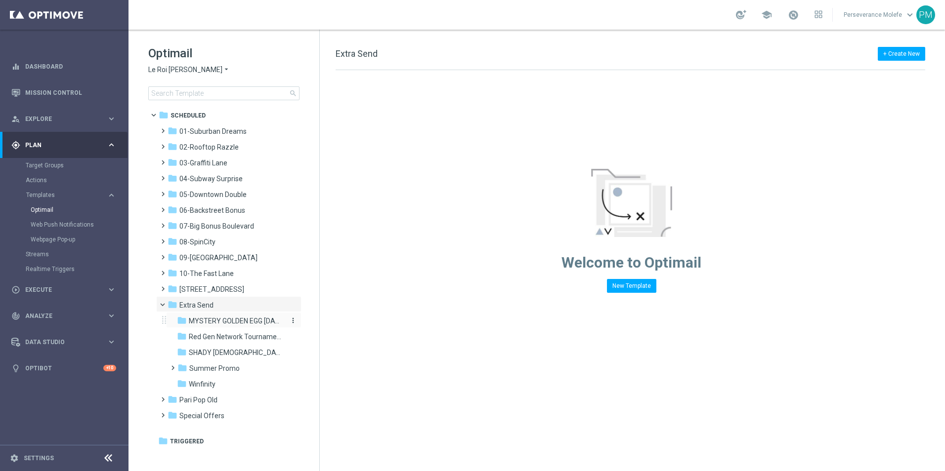
click at [200, 318] on span "MYSTERY GOLDEN EGG [DATE]" at bounding box center [235, 321] width 93 height 9
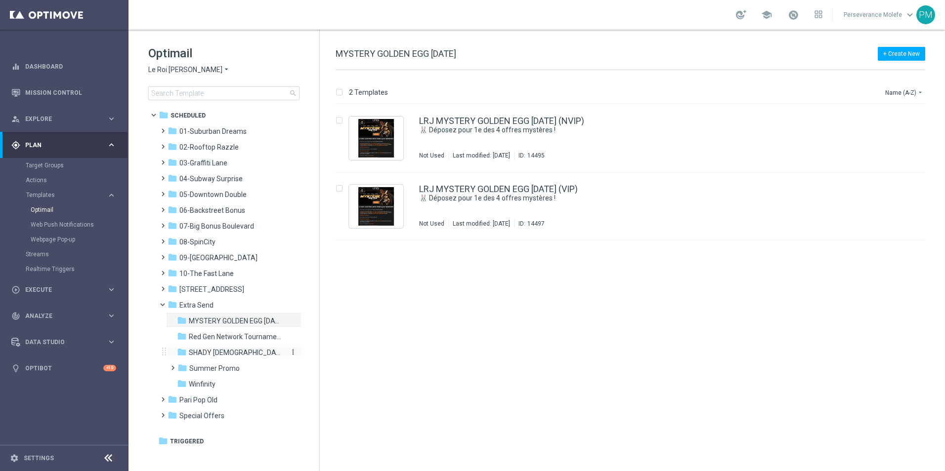
click at [208, 350] on span "SHADY [DEMOGRAPHIC_DATA]" at bounding box center [235, 352] width 93 height 9
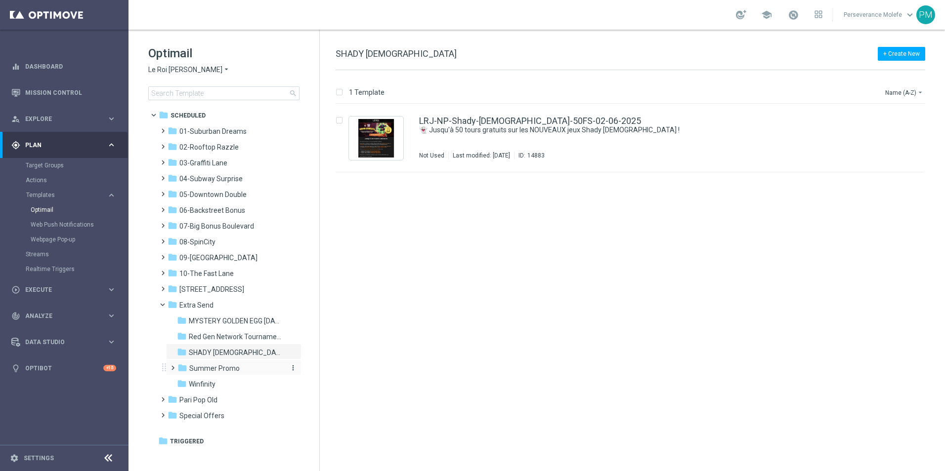
click at [214, 371] on span "Summer Promo" at bounding box center [214, 368] width 50 height 9
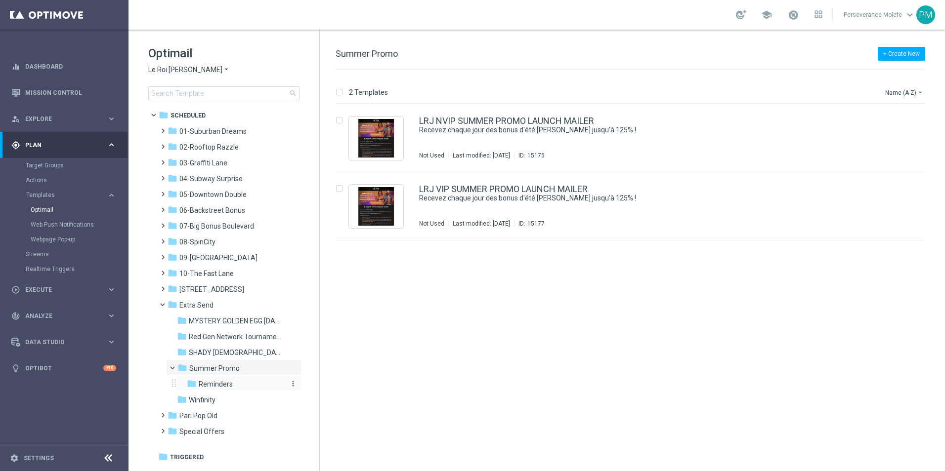
click at [218, 384] on span "Reminders" at bounding box center [216, 384] width 34 height 9
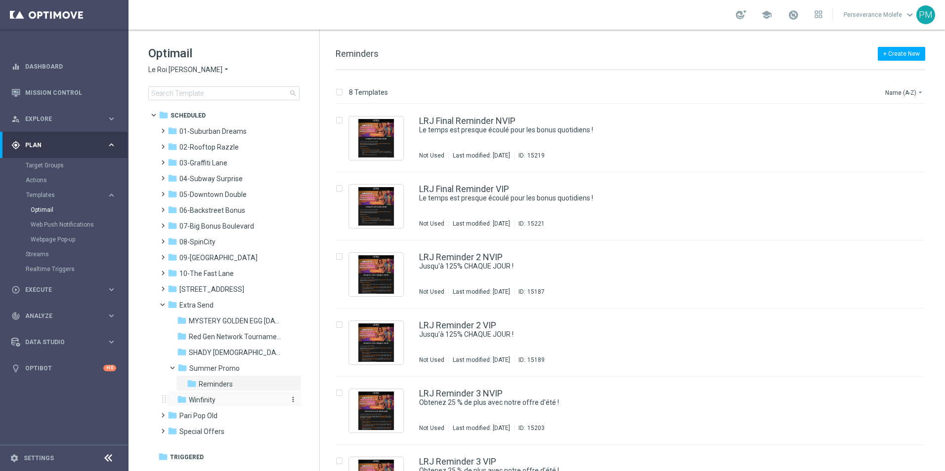
click at [220, 403] on div "folder Winfinity" at bounding box center [229, 400] width 105 height 11
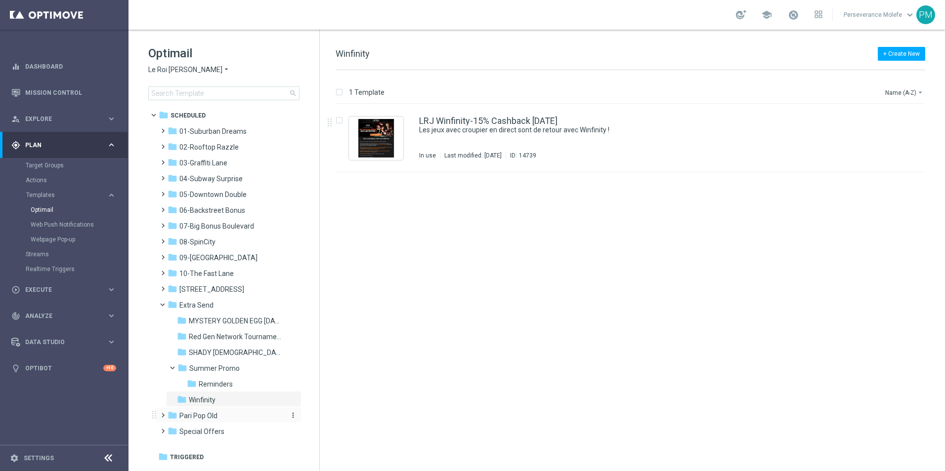
click at [222, 414] on div "folder Pari Pop Old" at bounding box center [224, 416] width 114 height 11
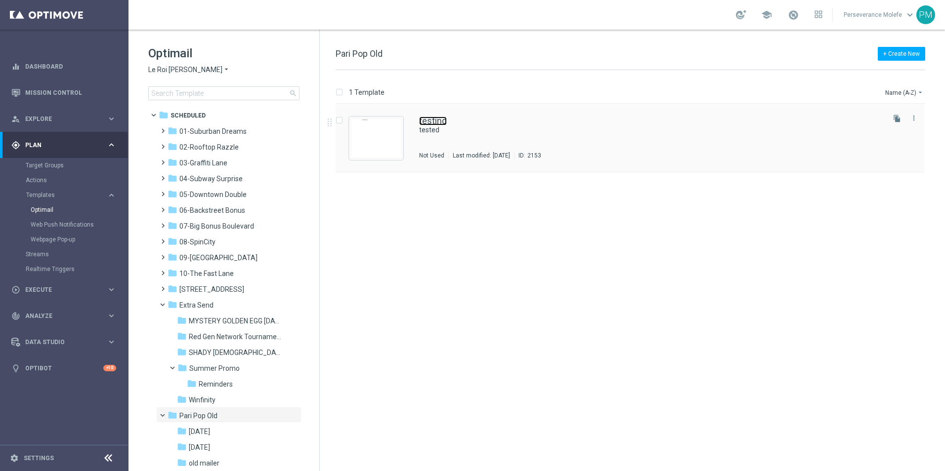
click at [429, 122] on link "testing" at bounding box center [433, 121] width 28 height 9
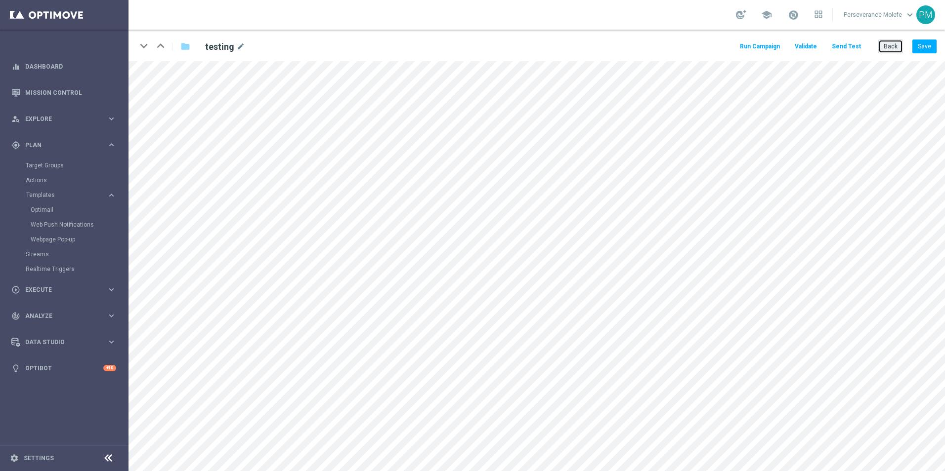
click at [894, 49] on button "Back" at bounding box center [890, 47] width 25 height 14
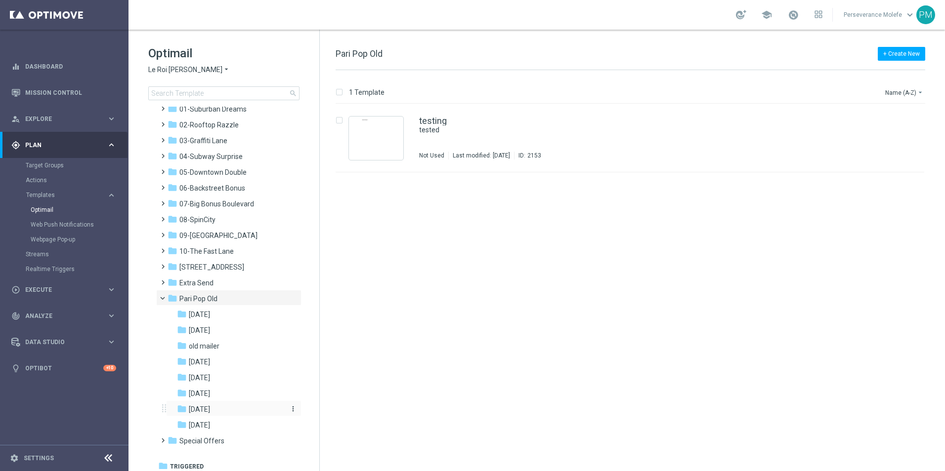
scroll to position [27, 0]
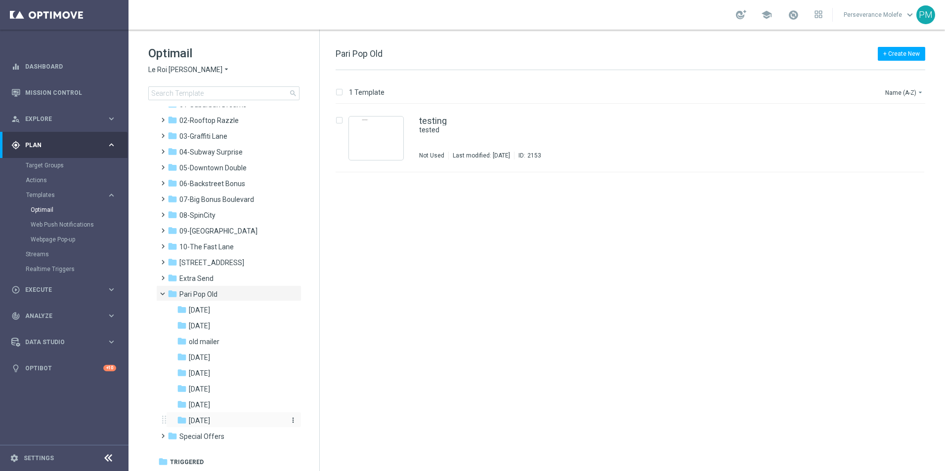
click at [210, 421] on span "[DATE]" at bounding box center [199, 420] width 21 height 9
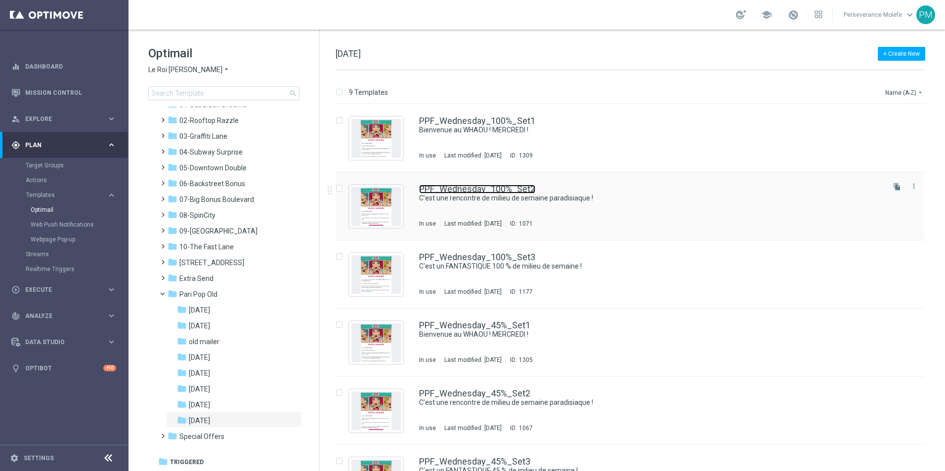
click at [500, 185] on link "PPF_Wednesday_100%_Set2" at bounding box center [477, 189] width 116 height 9
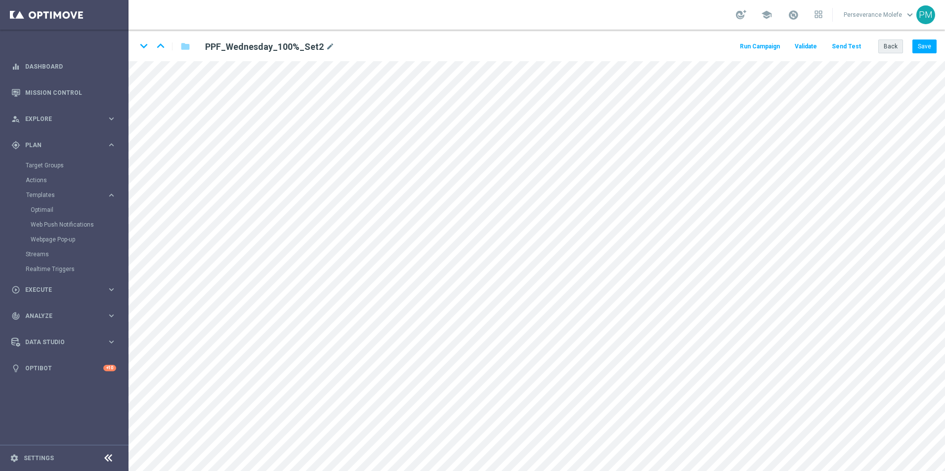
drag, startPoint x: 877, startPoint y: 49, endPoint x: 885, endPoint y: 49, distance: 7.4
click at [878, 49] on div "Run Campaign Validate Send Test Back Save" at bounding box center [837, 47] width 198 height 14
click at [885, 49] on button "Back" at bounding box center [890, 47] width 25 height 14
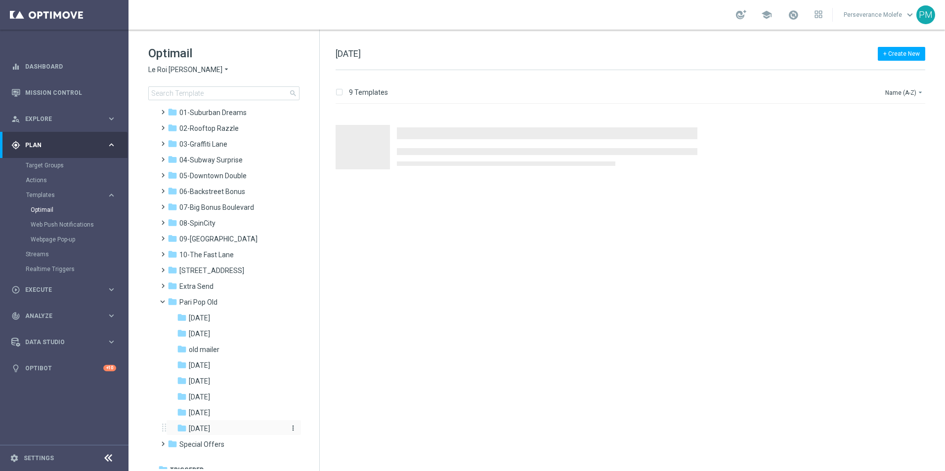
scroll to position [27, 0]
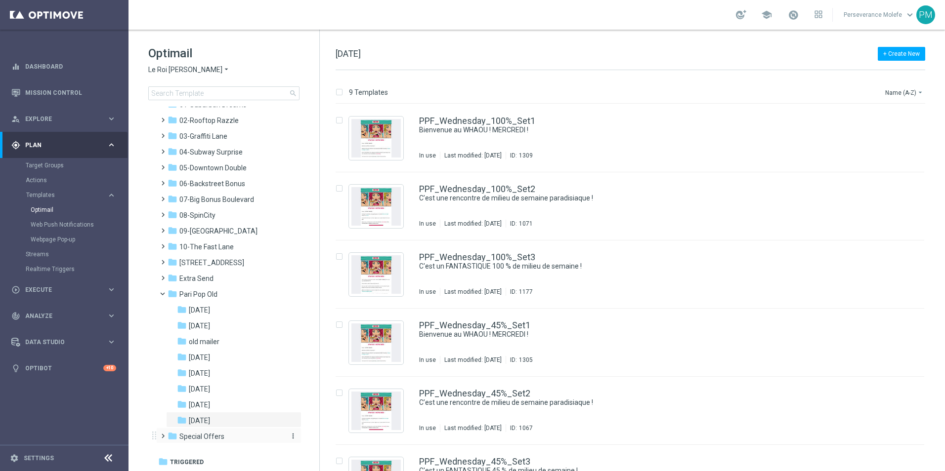
click at [217, 441] on span "Special Offers" at bounding box center [201, 436] width 45 height 9
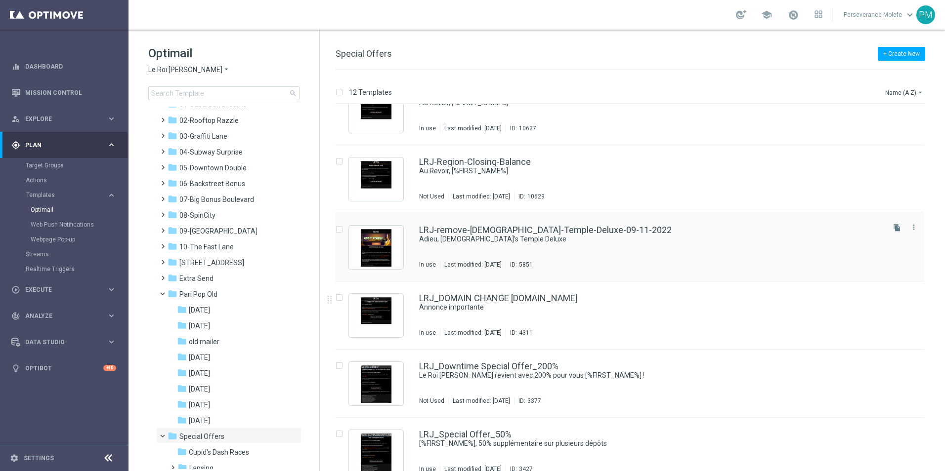
scroll to position [253, 0]
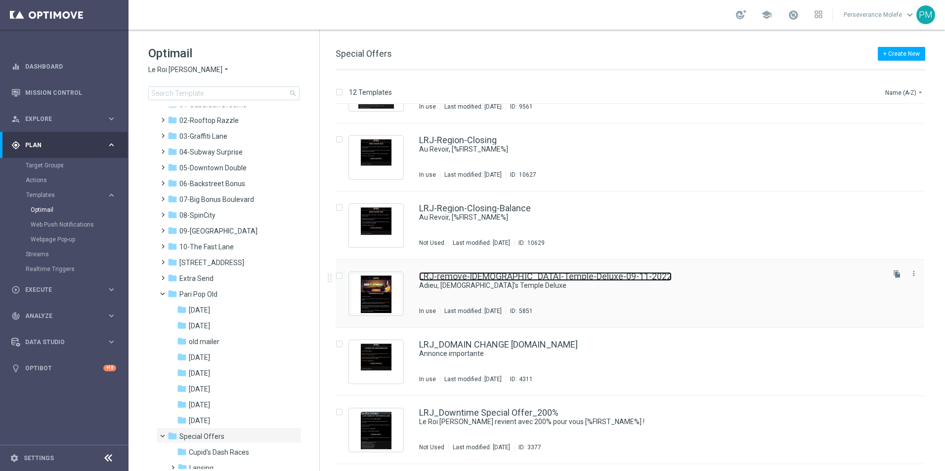
click at [449, 280] on link "LRJ-remove-[DEMOGRAPHIC_DATA]-Temple-Deluxe-09-11-2022" at bounding box center [545, 276] width 252 height 9
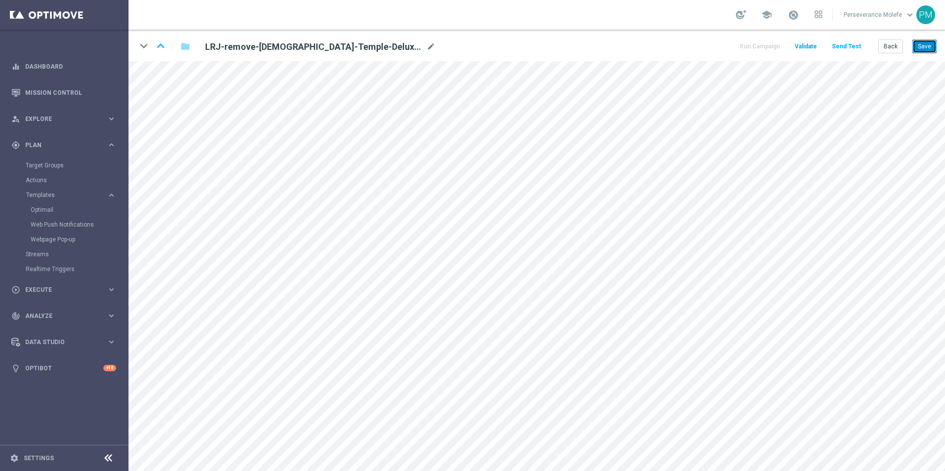
click at [915, 43] on button "Save" at bounding box center [924, 47] width 24 height 14
click at [889, 48] on button "Back" at bounding box center [890, 47] width 25 height 14
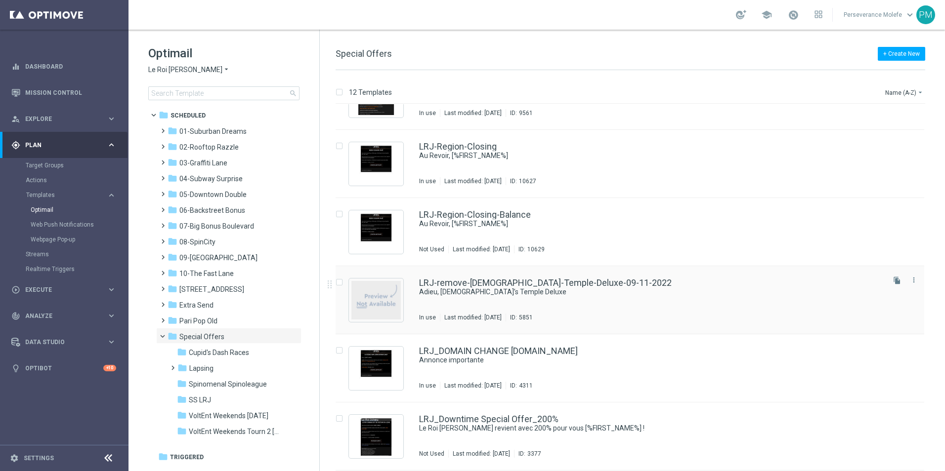
scroll to position [296, 0]
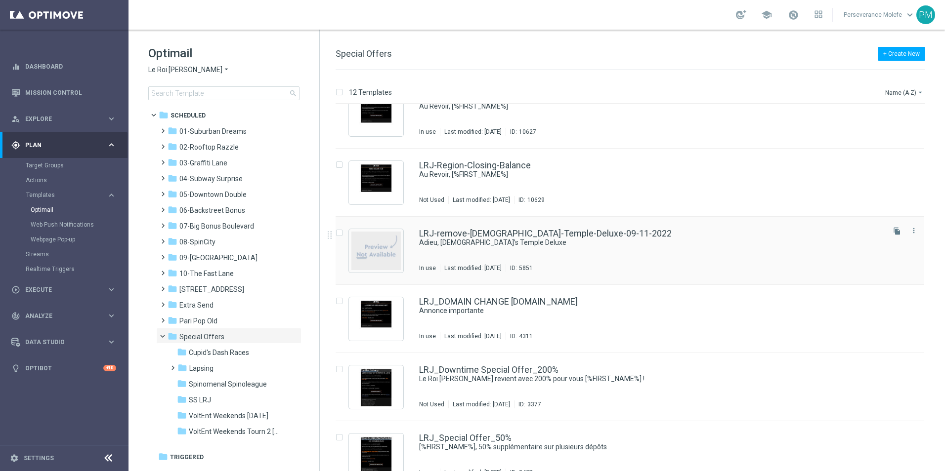
click at [493, 228] on div "LRJ-remove-[DEMOGRAPHIC_DATA]-Temple-Deluxe-09-11-2022 Adieu, [DEMOGRAPHIC_DATA…" at bounding box center [629, 251] width 588 height 68
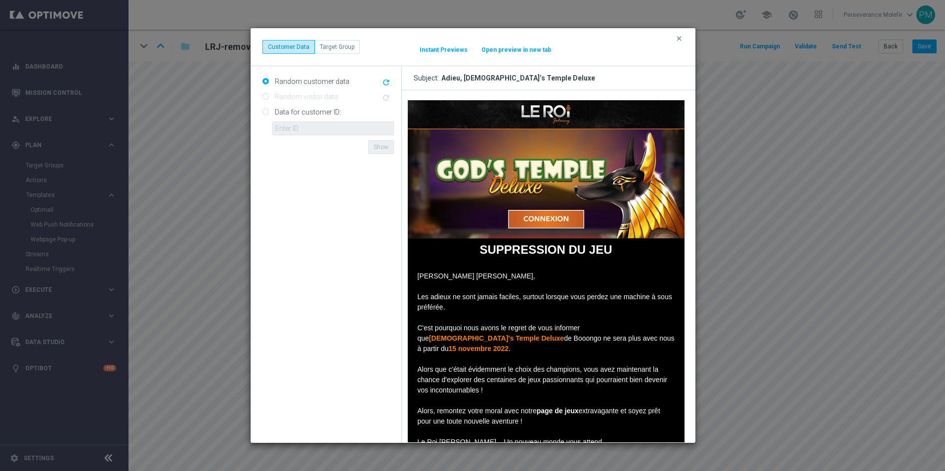
click at [514, 50] on button "Open preview in new tab" at bounding box center [516, 50] width 71 height 8
click at [684, 43] on div "clear Customer Data Target Group It might take a while... Instant Previews Open…" at bounding box center [472, 47] width 445 height 38
click at [679, 39] on icon "clear" at bounding box center [679, 39] width 8 height 8
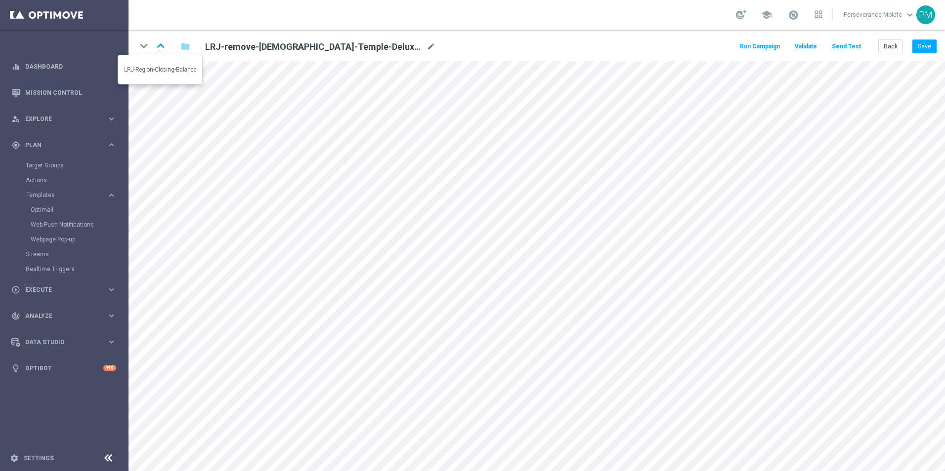
click at [165, 47] on icon "keyboard_arrow_up" at bounding box center [160, 46] width 15 height 15
click at [891, 45] on button "Back" at bounding box center [890, 47] width 25 height 14
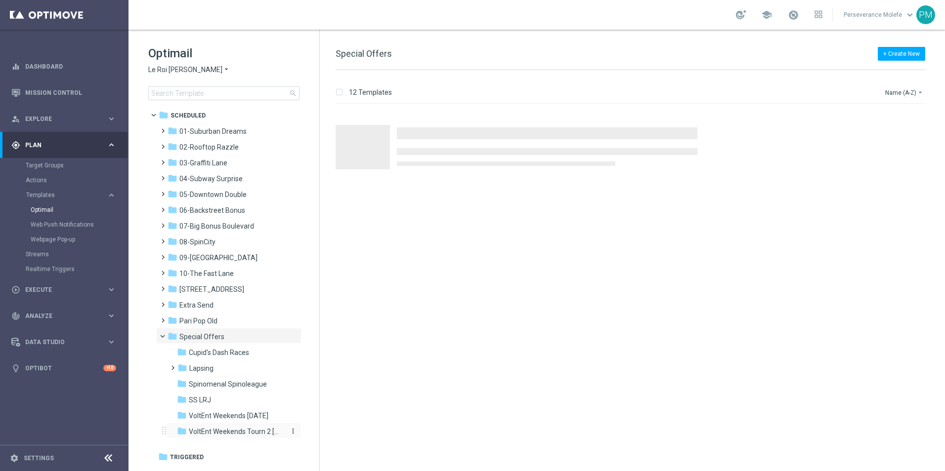
click at [234, 432] on span "VoltEnt Weekends Tourn 2 [DATE]" at bounding box center [235, 431] width 93 height 9
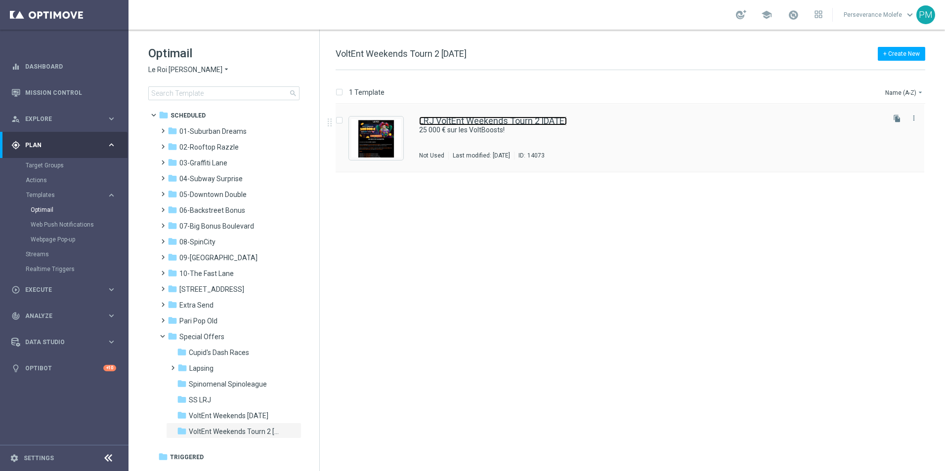
click at [457, 125] on link "LRJ VoltEnt Weekends Tourn 2 [DATE]" at bounding box center [493, 121] width 148 height 9
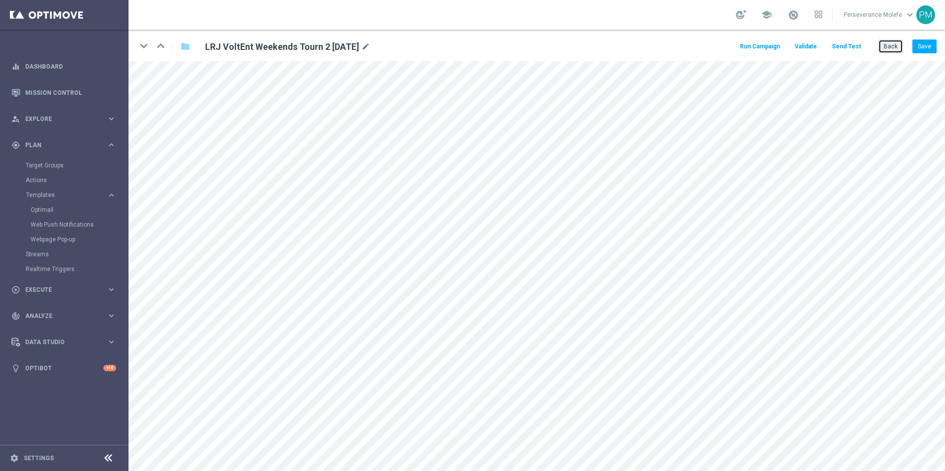
click at [890, 52] on button "Back" at bounding box center [890, 47] width 25 height 14
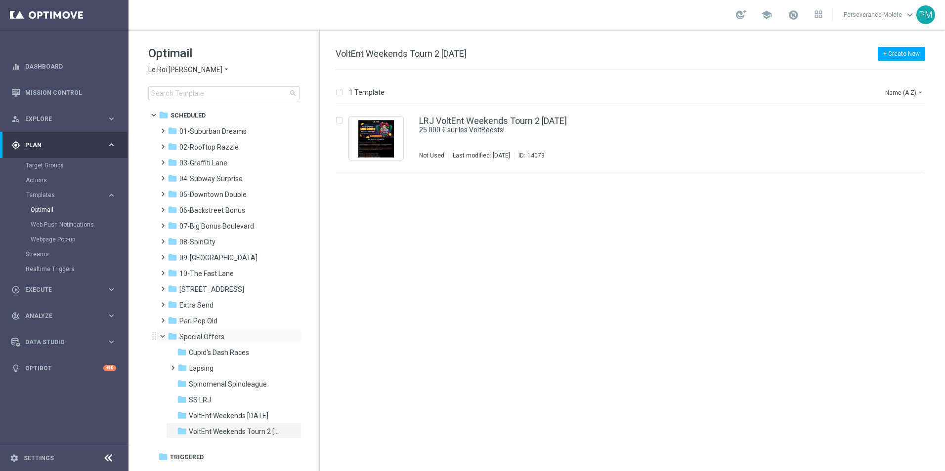
click at [165, 335] on span at bounding box center [167, 334] width 4 height 4
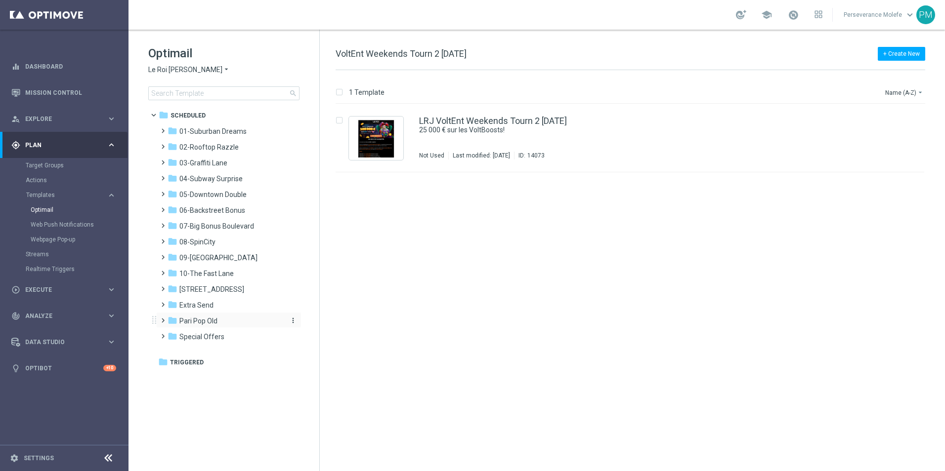
click at [200, 318] on span "Pari Pop Old" at bounding box center [198, 321] width 38 height 9
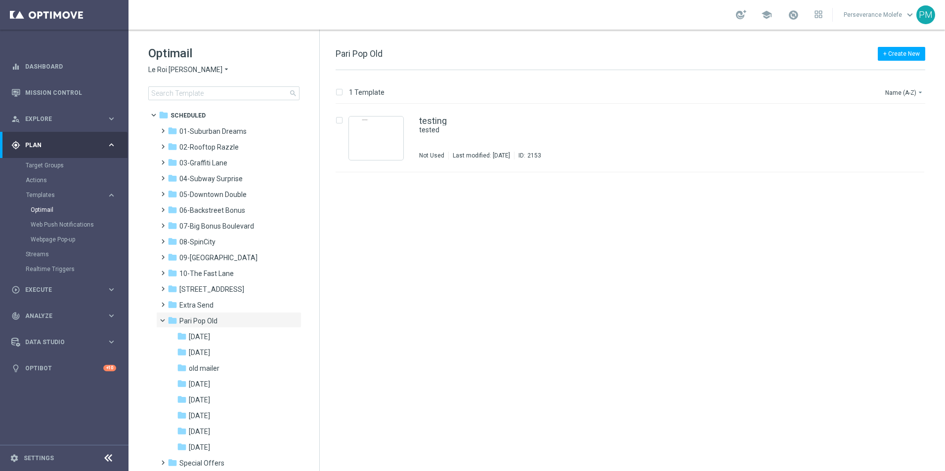
click at [200, 318] on span "Pari Pop Old" at bounding box center [198, 321] width 38 height 9
click at [201, 309] on span "Extra Send" at bounding box center [196, 305] width 34 height 9
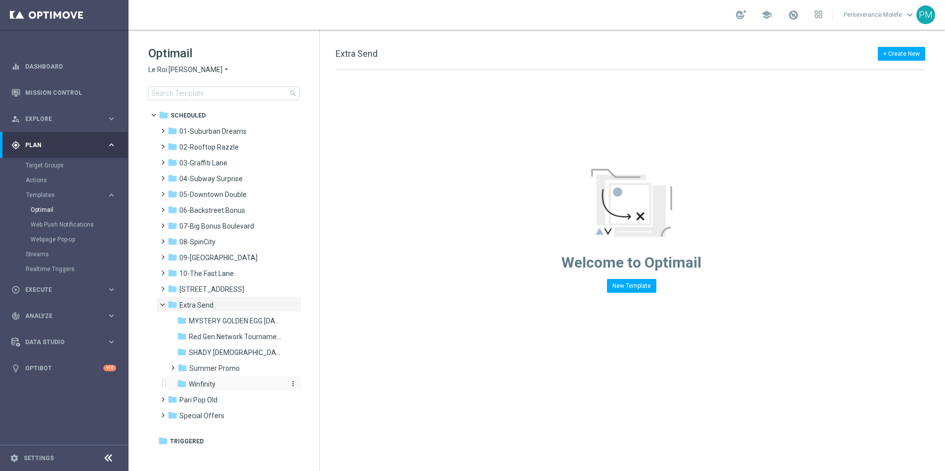
click at [206, 379] on div "folder Winfinity" at bounding box center [229, 384] width 105 height 11
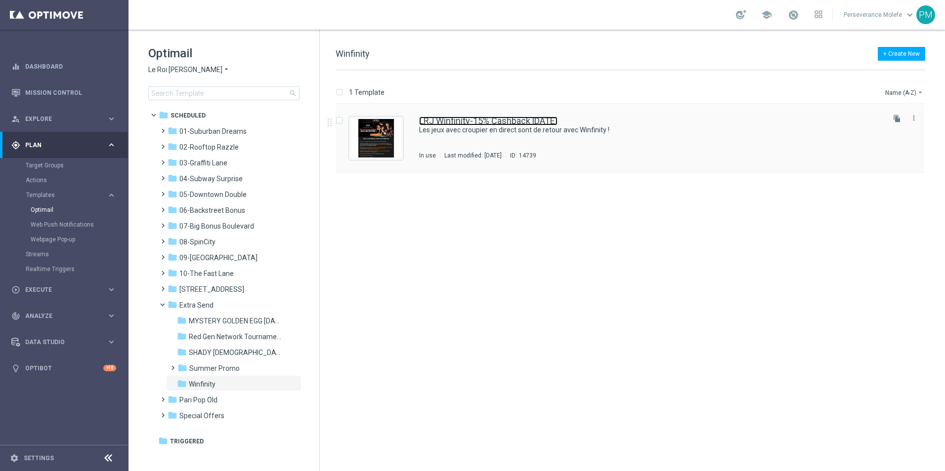
click at [467, 124] on link "LRJ Winfinity-15% Cashback [DATE]" at bounding box center [488, 121] width 138 height 9
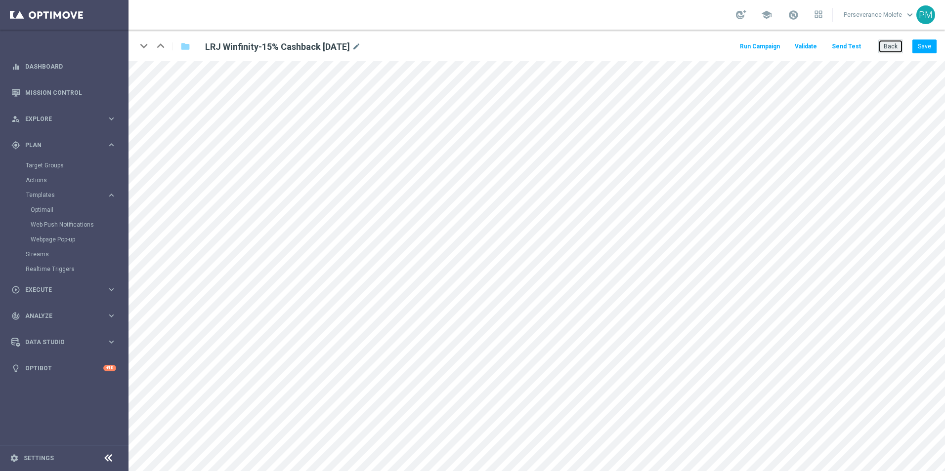
click at [891, 44] on button "Back" at bounding box center [890, 47] width 25 height 14
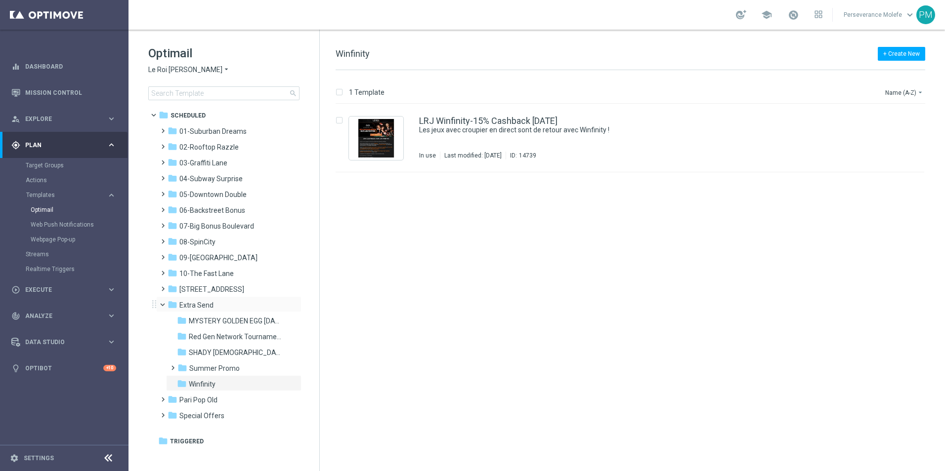
click at [165, 305] on span at bounding box center [167, 302] width 4 height 4
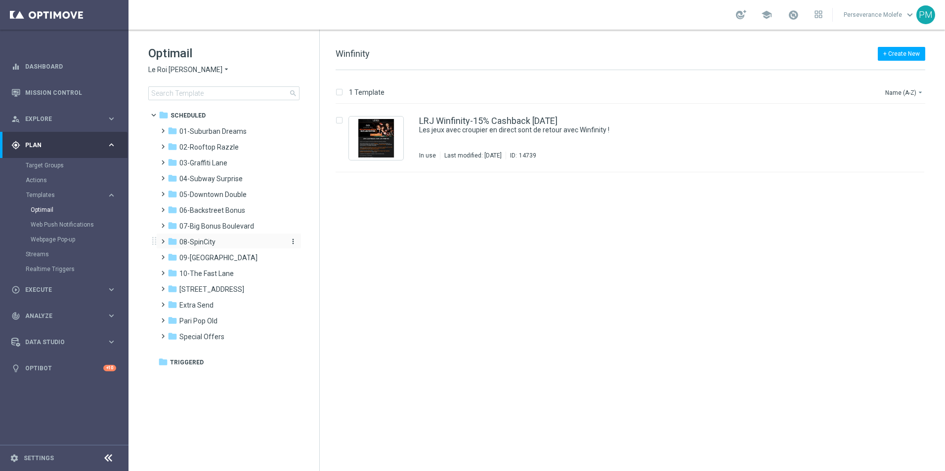
click at [205, 241] on span "08-SpinCity" at bounding box center [197, 242] width 36 height 9
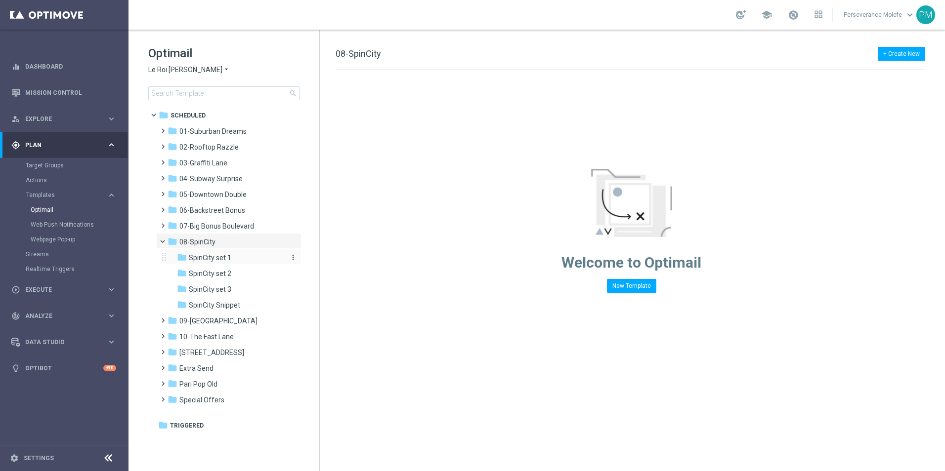
click at [246, 261] on div "folder SpinCity set 1" at bounding box center [229, 257] width 105 height 11
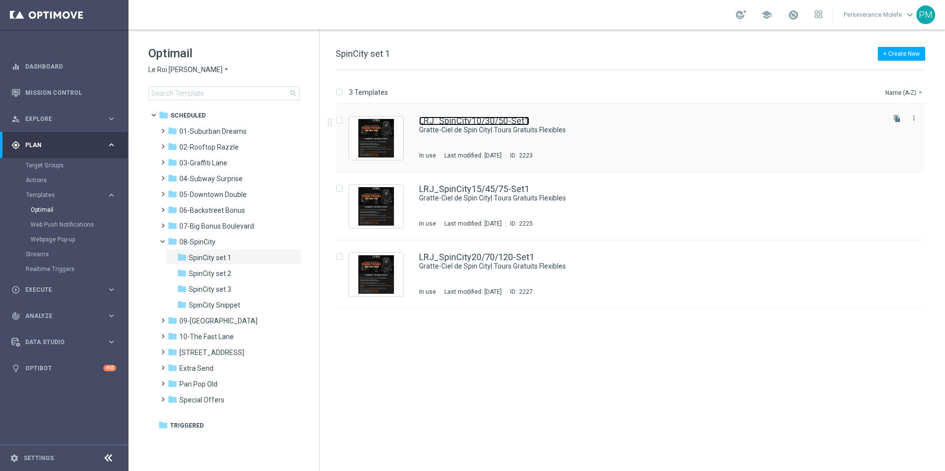
click at [488, 122] on link "LRJ_SpinCity10/30/50-Set1" at bounding box center [474, 121] width 110 height 9
